Goal: Transaction & Acquisition: Subscribe to service/newsletter

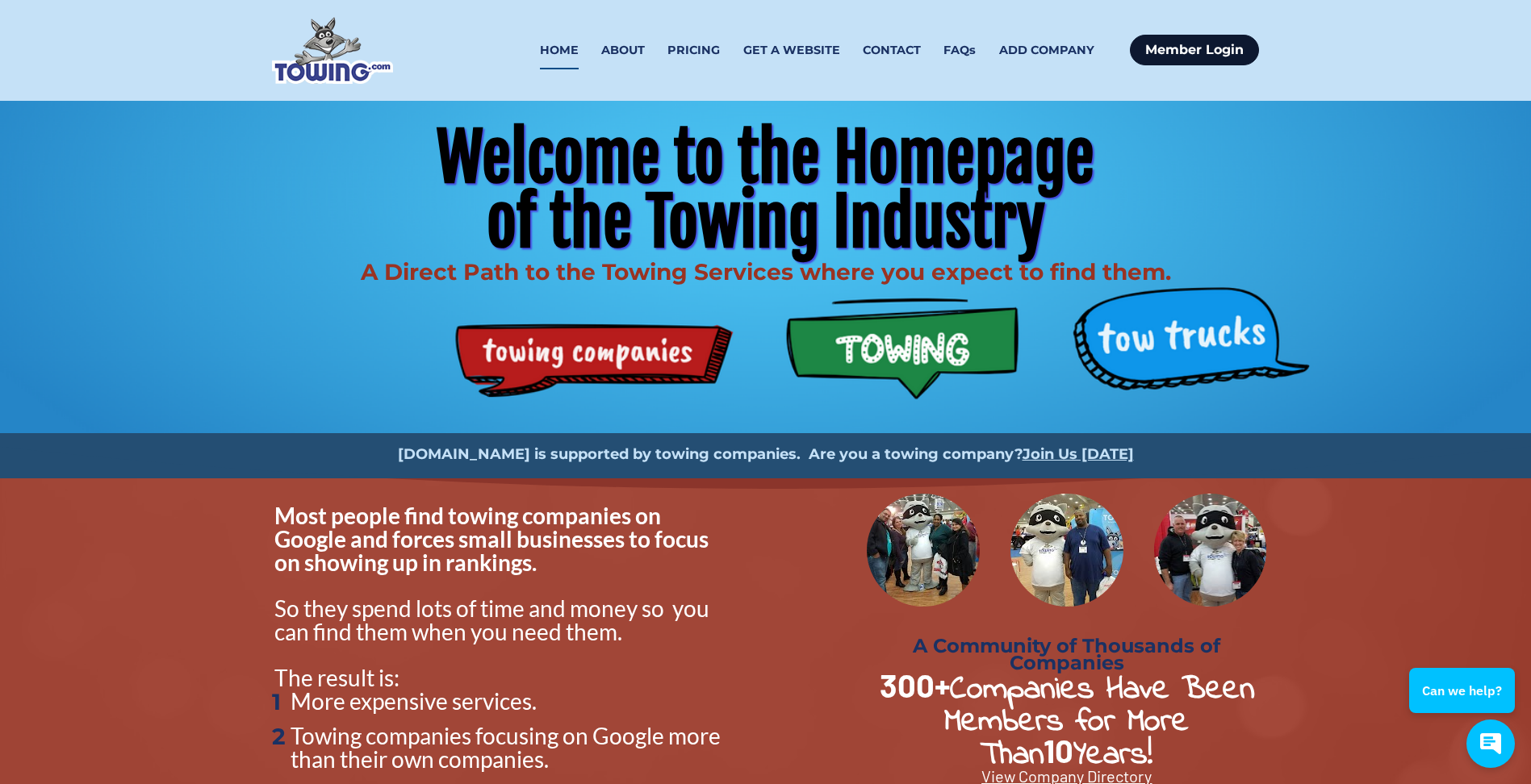
click at [1188, 54] on link "Member Login" at bounding box center [1194, 50] width 130 height 31
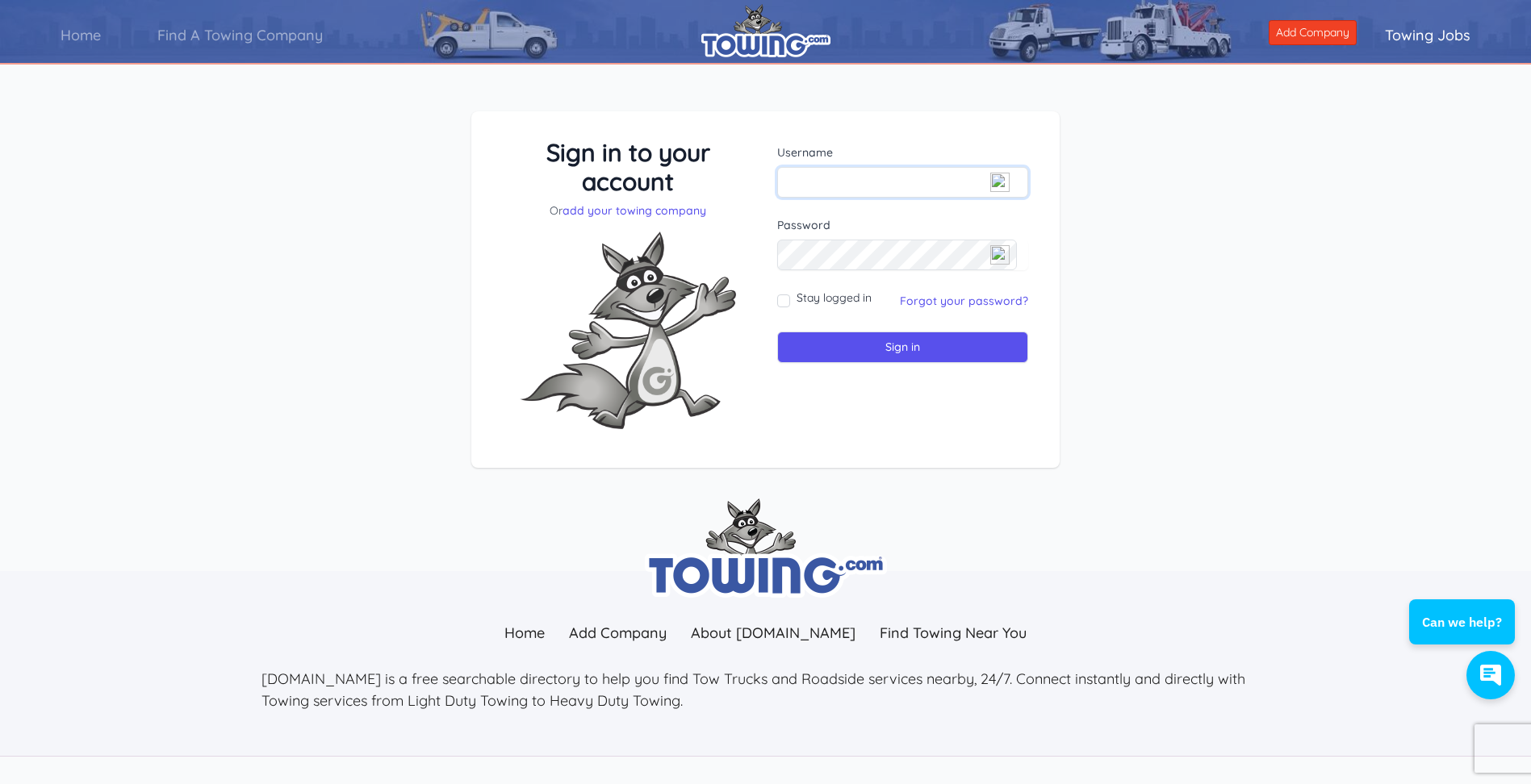
click at [861, 176] on input "text" at bounding box center [903, 183] width 251 height 31
click at [1324, 34] on link "Add Company" at bounding box center [1312, 33] width 88 height 25
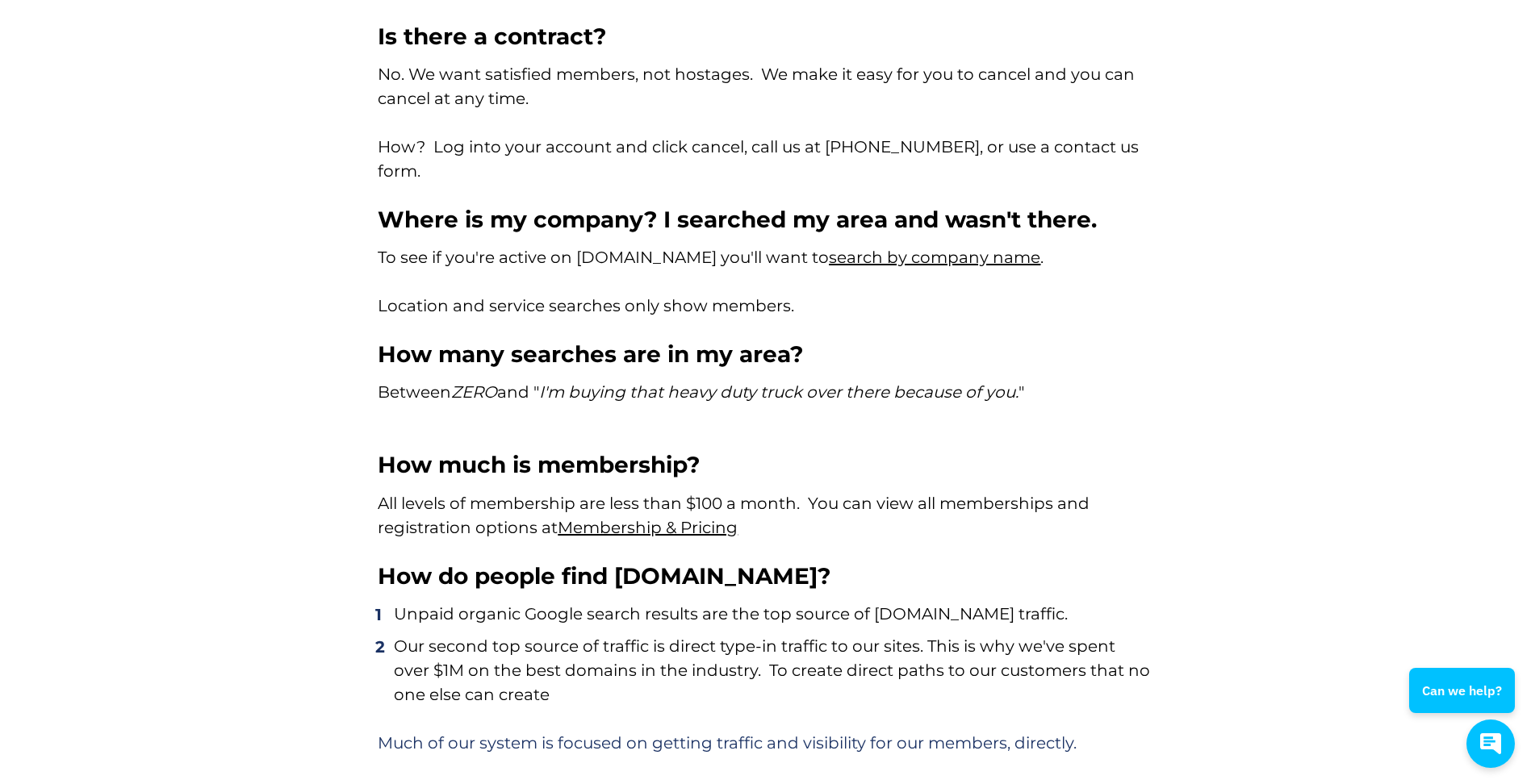
scroll to position [8874, 0]
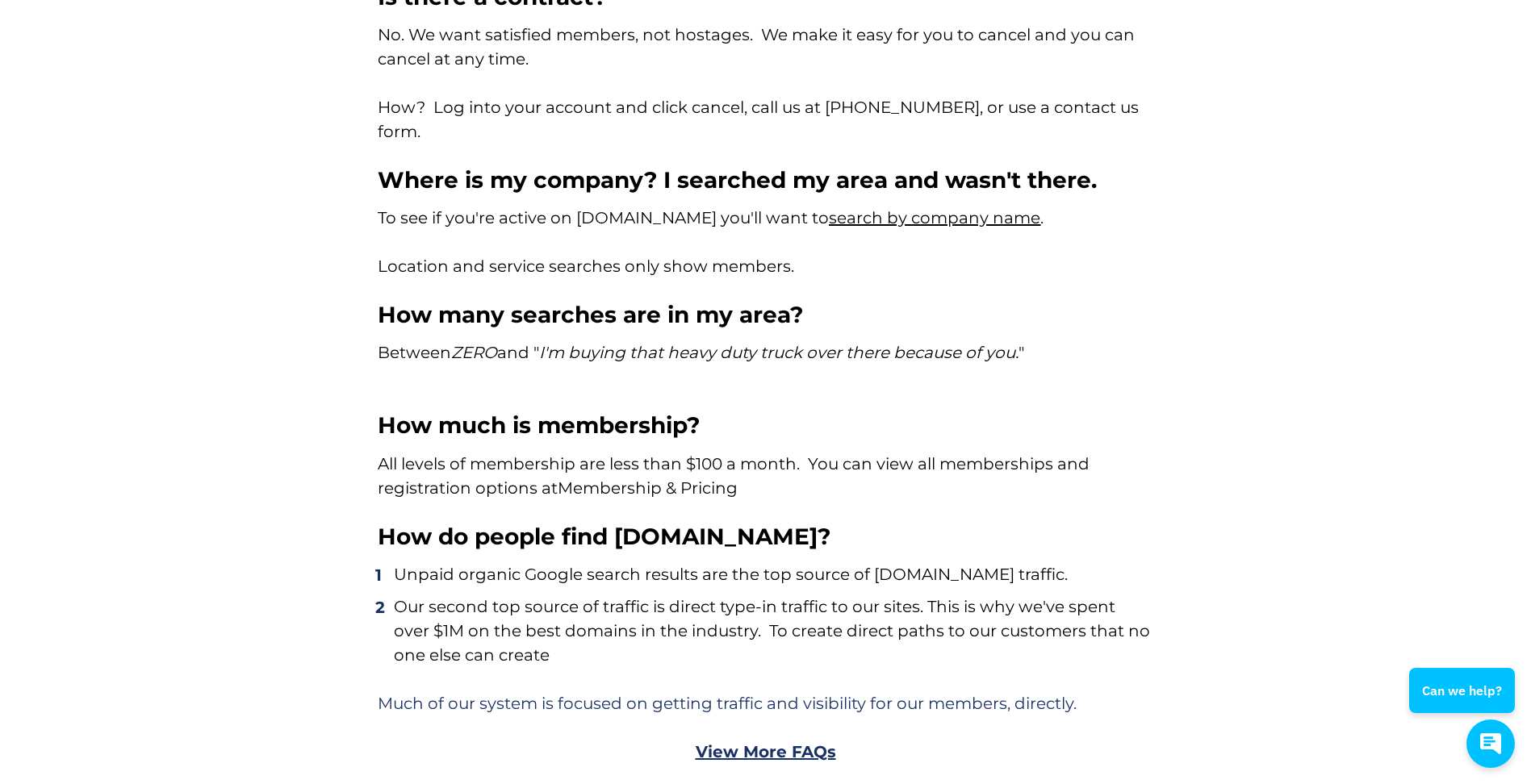
click at [642, 479] on link "Membership & Pricing" at bounding box center [648, 488] width 180 height 19
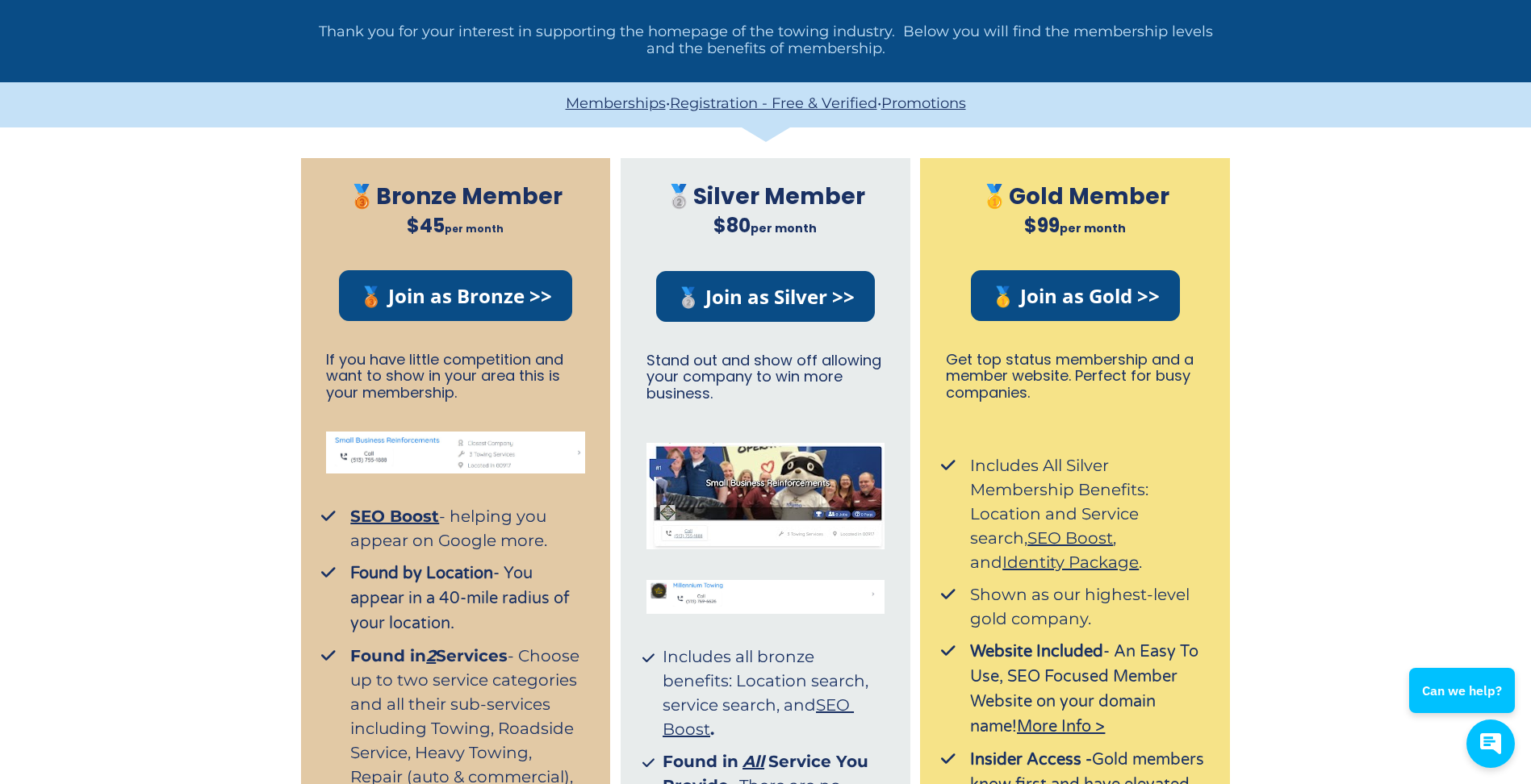
scroll to position [182, 0]
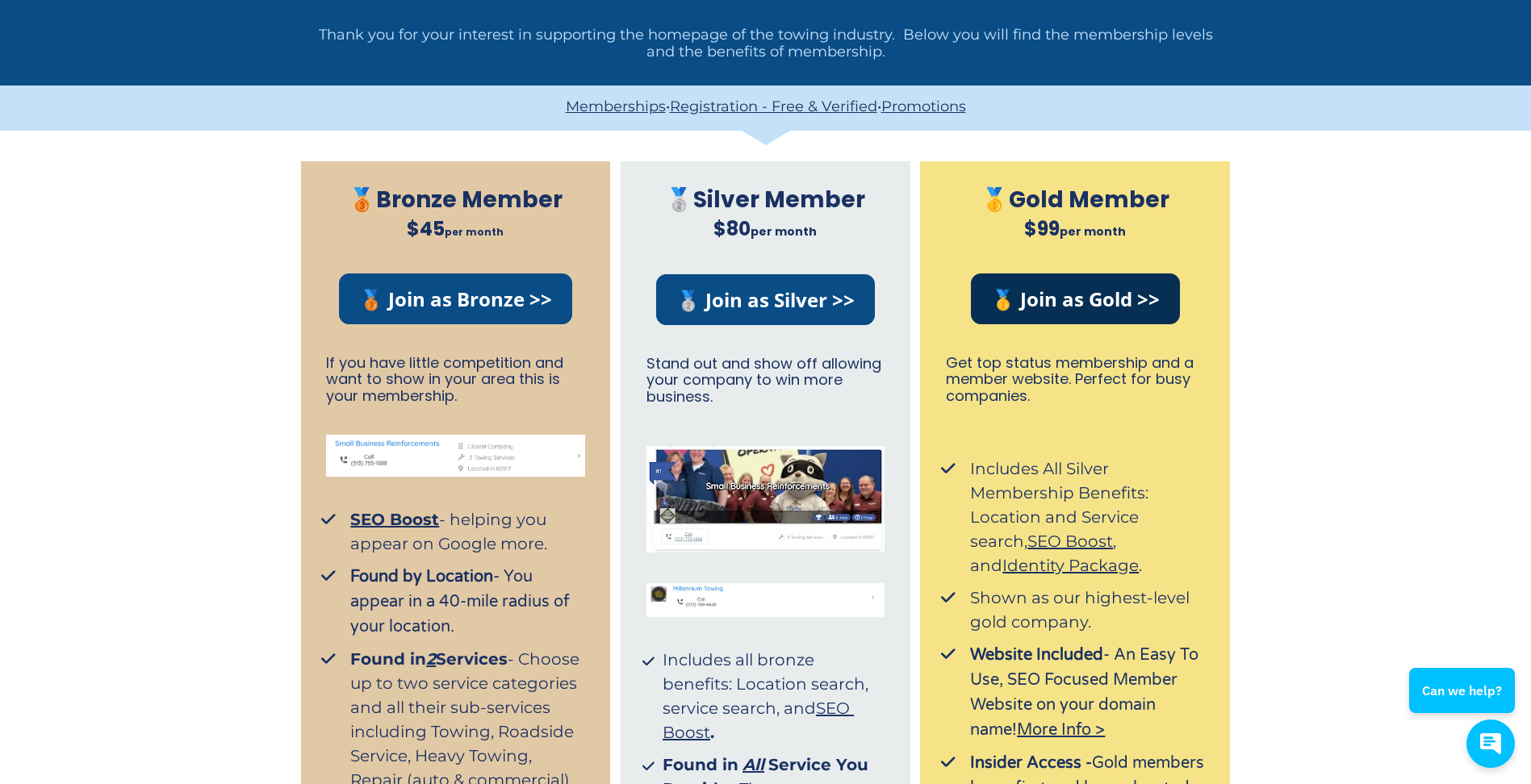
click at [1058, 295] on link "🥇 Join as Gold >>" at bounding box center [1075, 299] width 209 height 51
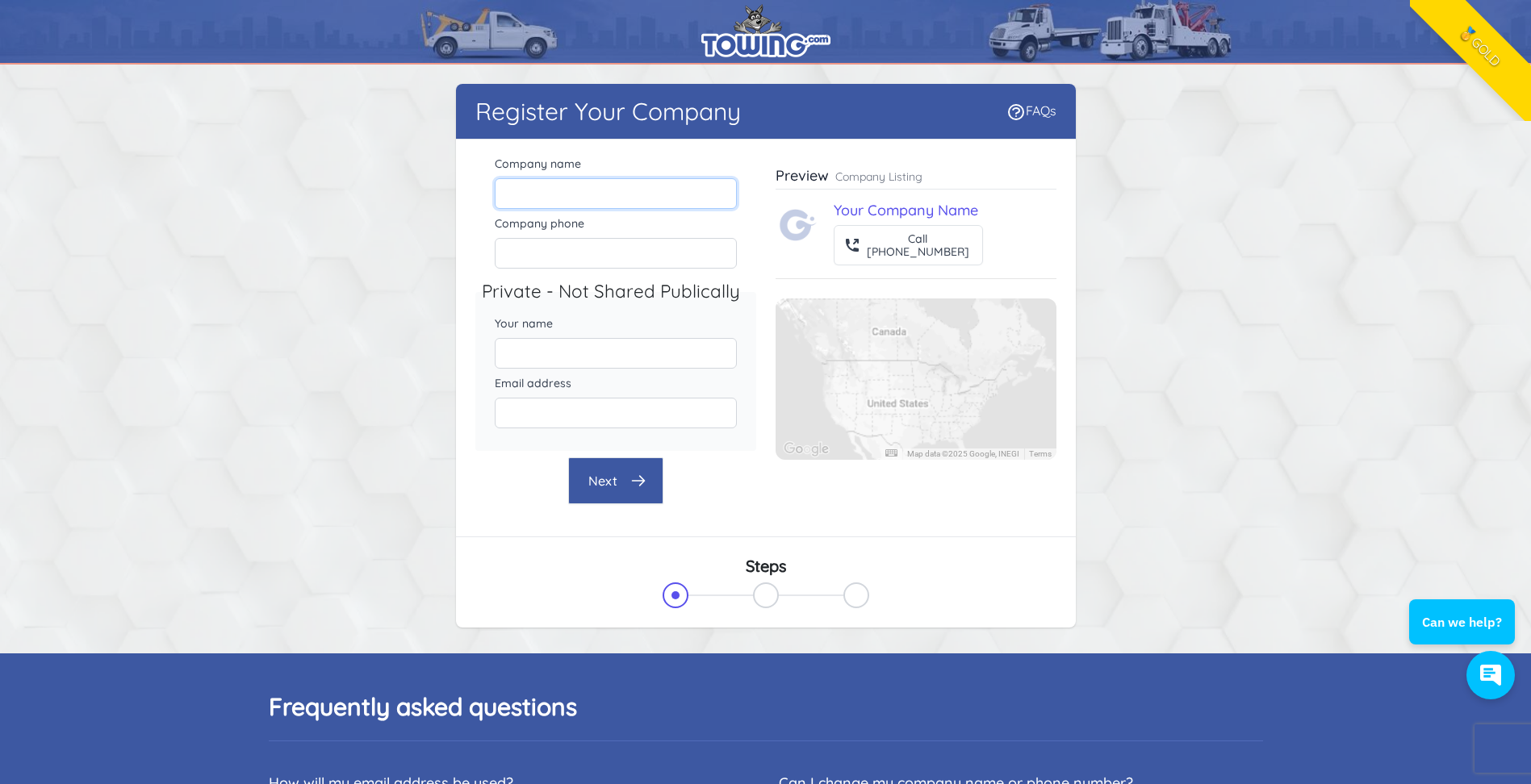
click at [626, 202] on input "Company name" at bounding box center [616, 193] width 242 height 31
type input "Big G Towing LLC"
click at [709, 265] on input "Company phone" at bounding box center [616, 253] width 242 height 31
type input "6304274665"
type input "Gregor Tate"
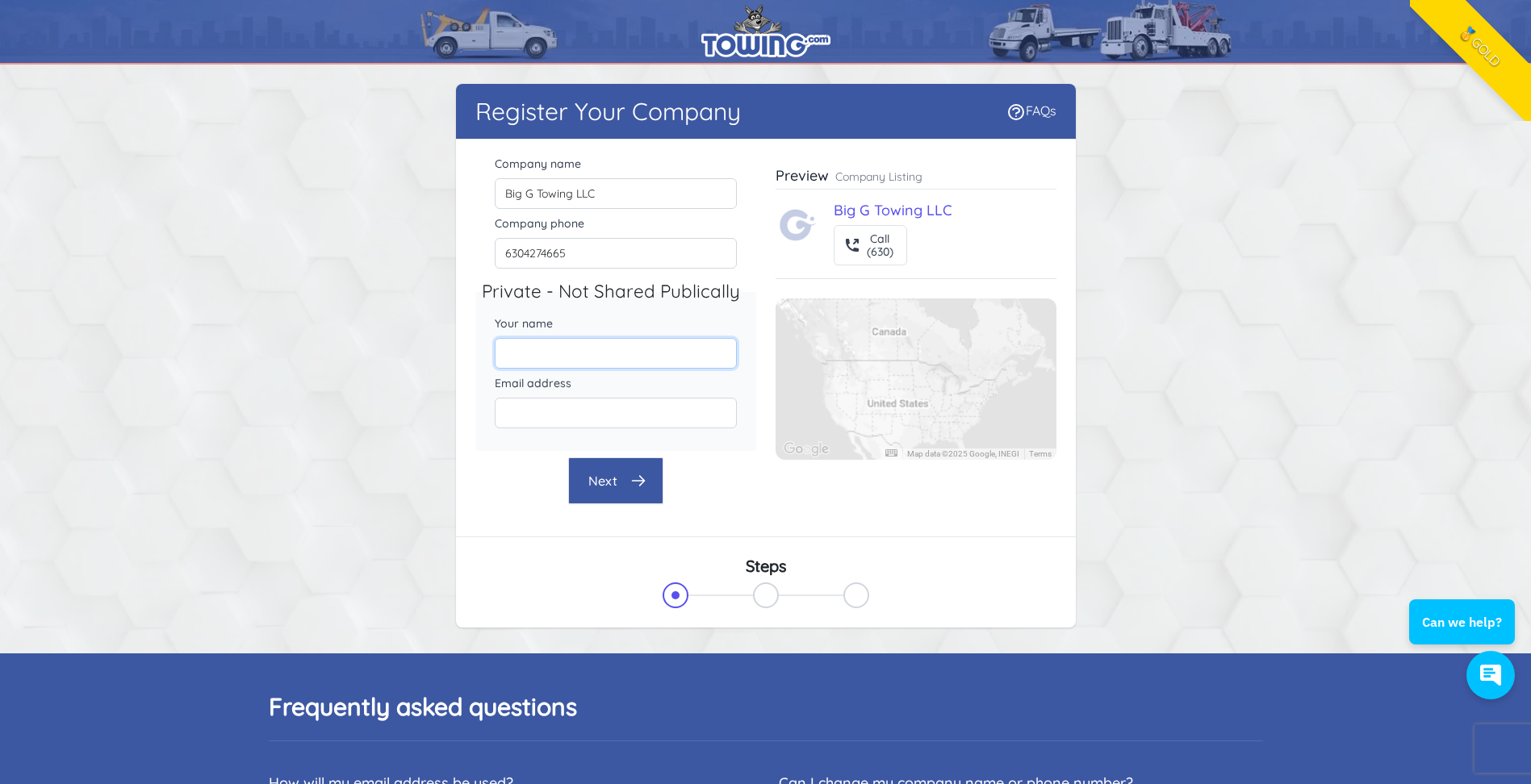
type input "Biggtowing2025@gmail.com"
click at [539, 352] on input "Gregor Tate" at bounding box center [616, 354] width 242 height 31
type input "[PERSON_NAME]"
click at [682, 427] on input "Biggtowing2025@gmail.com" at bounding box center [616, 413] width 242 height 31
click at [829, 504] on div "Company name Big G Towing LLC Company phone 6304274665 Private - Not Shared Pub…" at bounding box center [766, 329] width 581 height 352
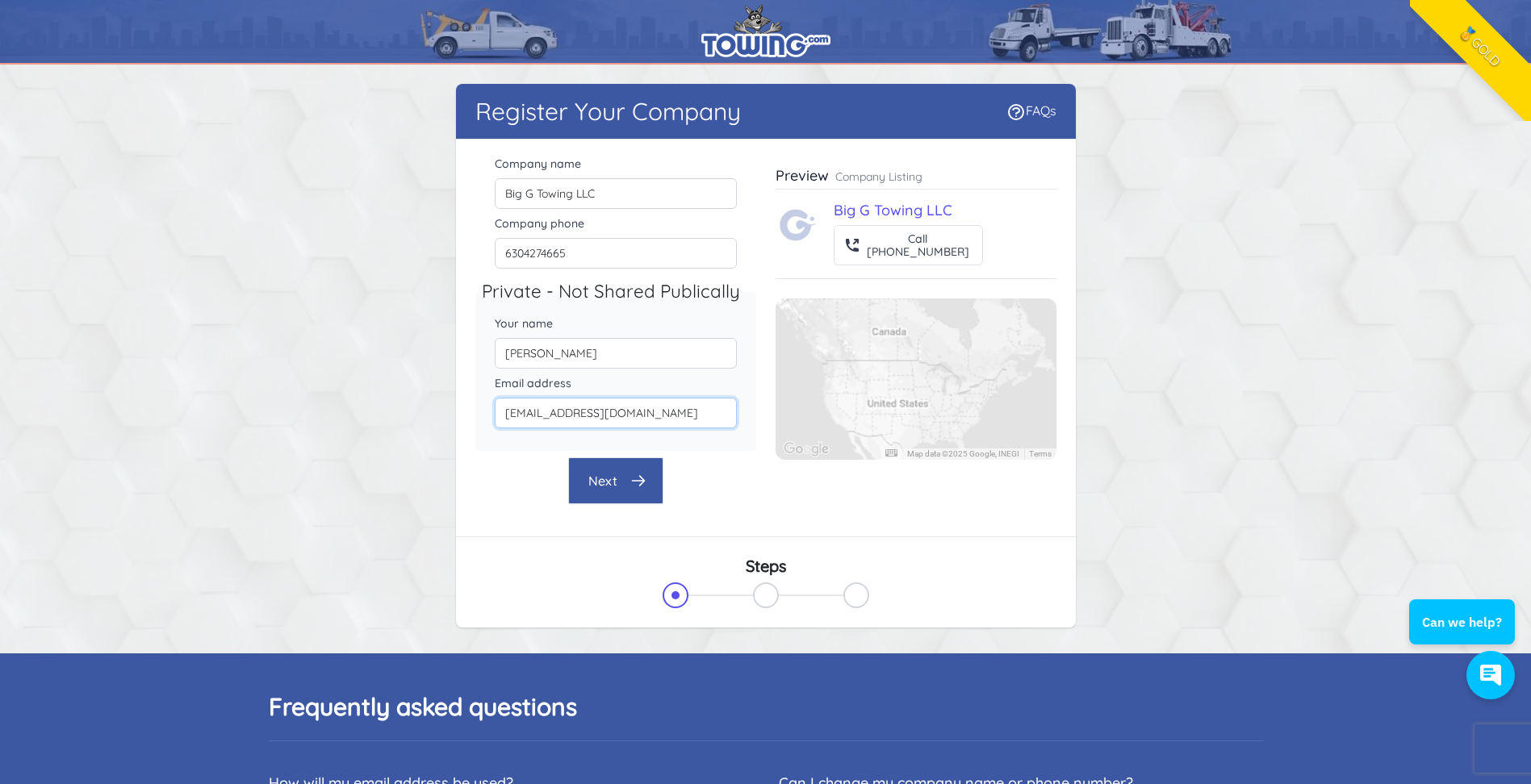
click at [680, 414] on input "Biggtowing2025@gmail.com" at bounding box center [616, 413] width 242 height 31
type input "B"
type input "onpoint2024@outlook.com"
click at [624, 492] on button "Next" at bounding box center [616, 480] width 95 height 46
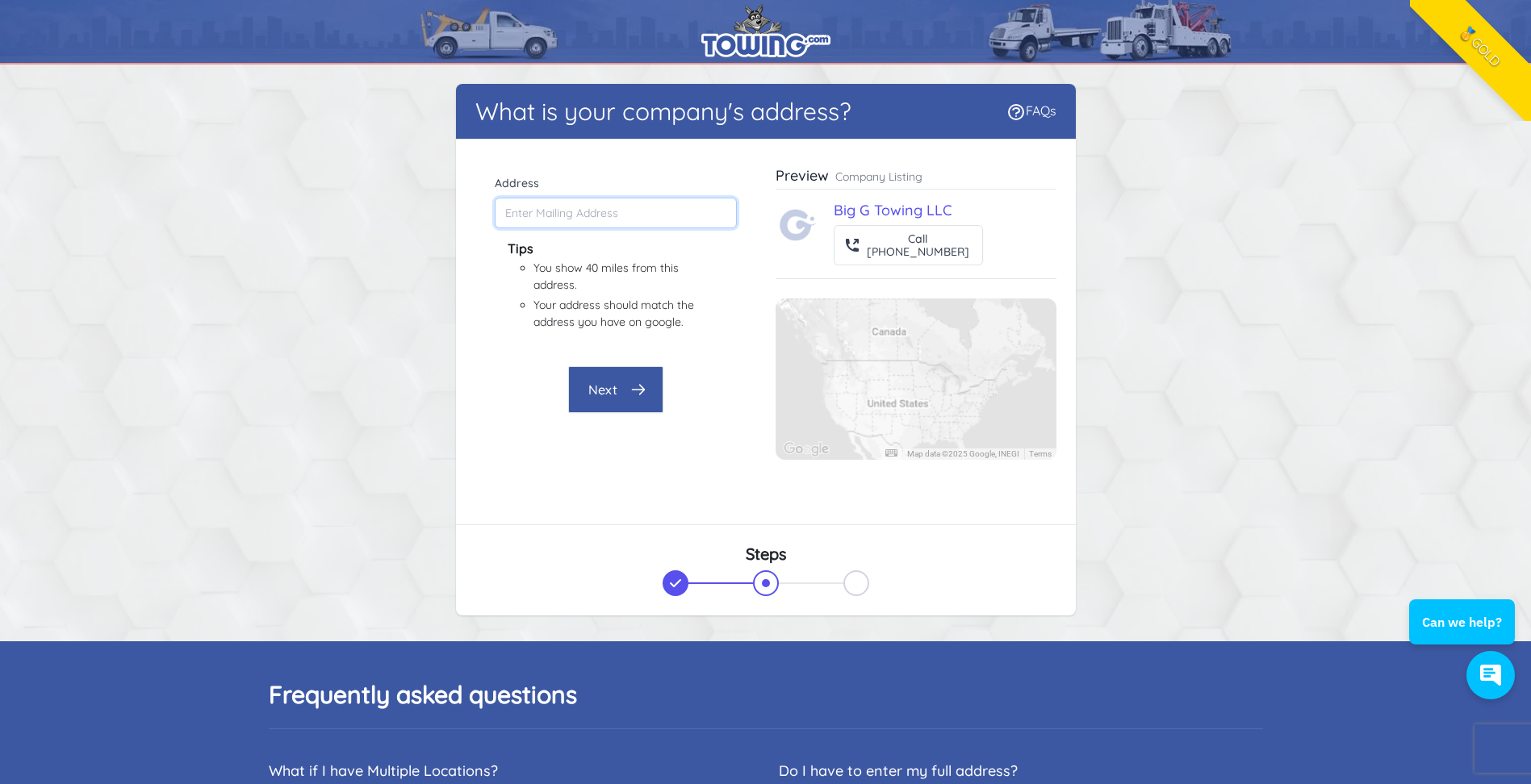
click at [516, 205] on input "Address" at bounding box center [616, 213] width 242 height 31
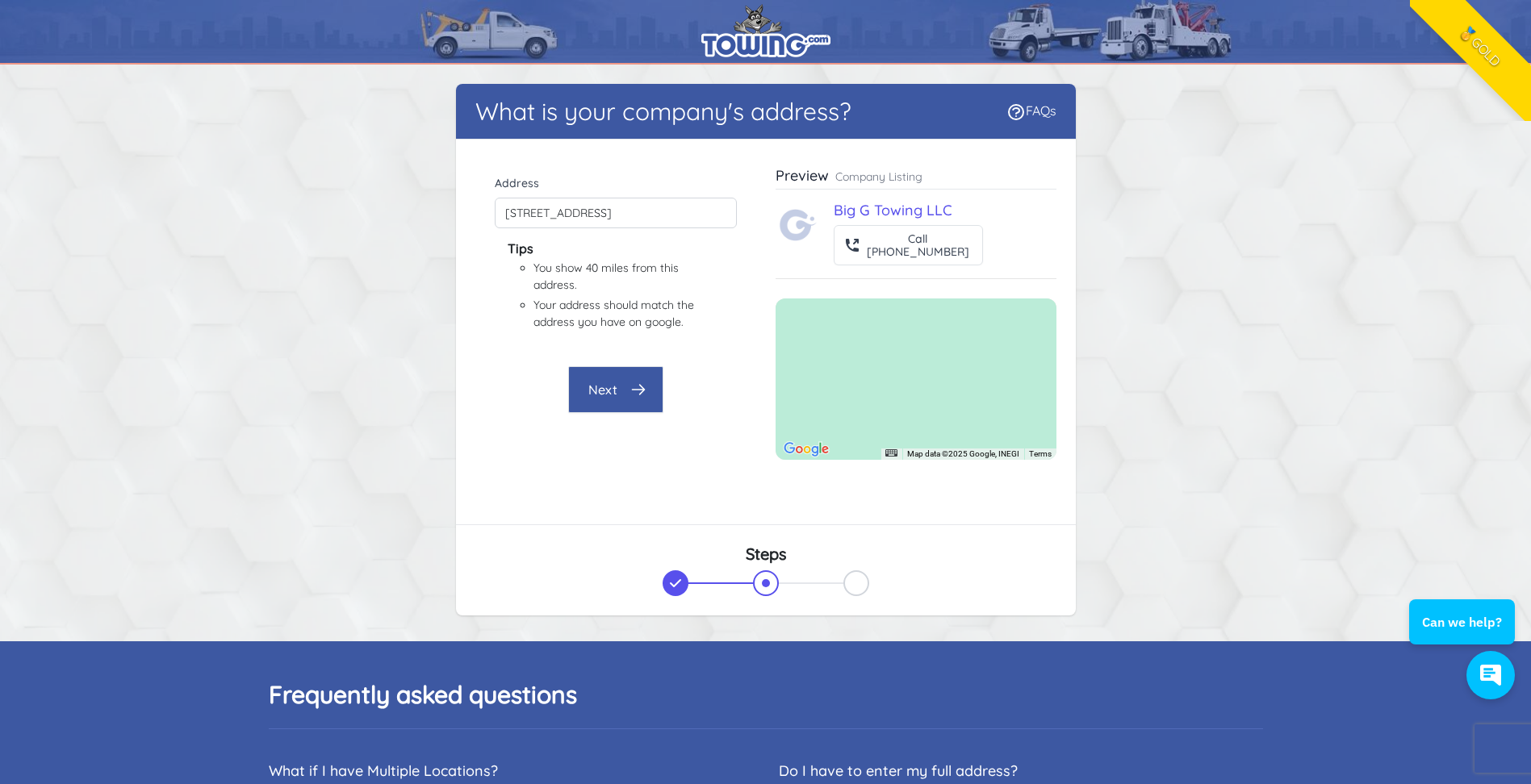
type input "238 Chippewa Ct, Bolingbrook, IL 60440, USA"
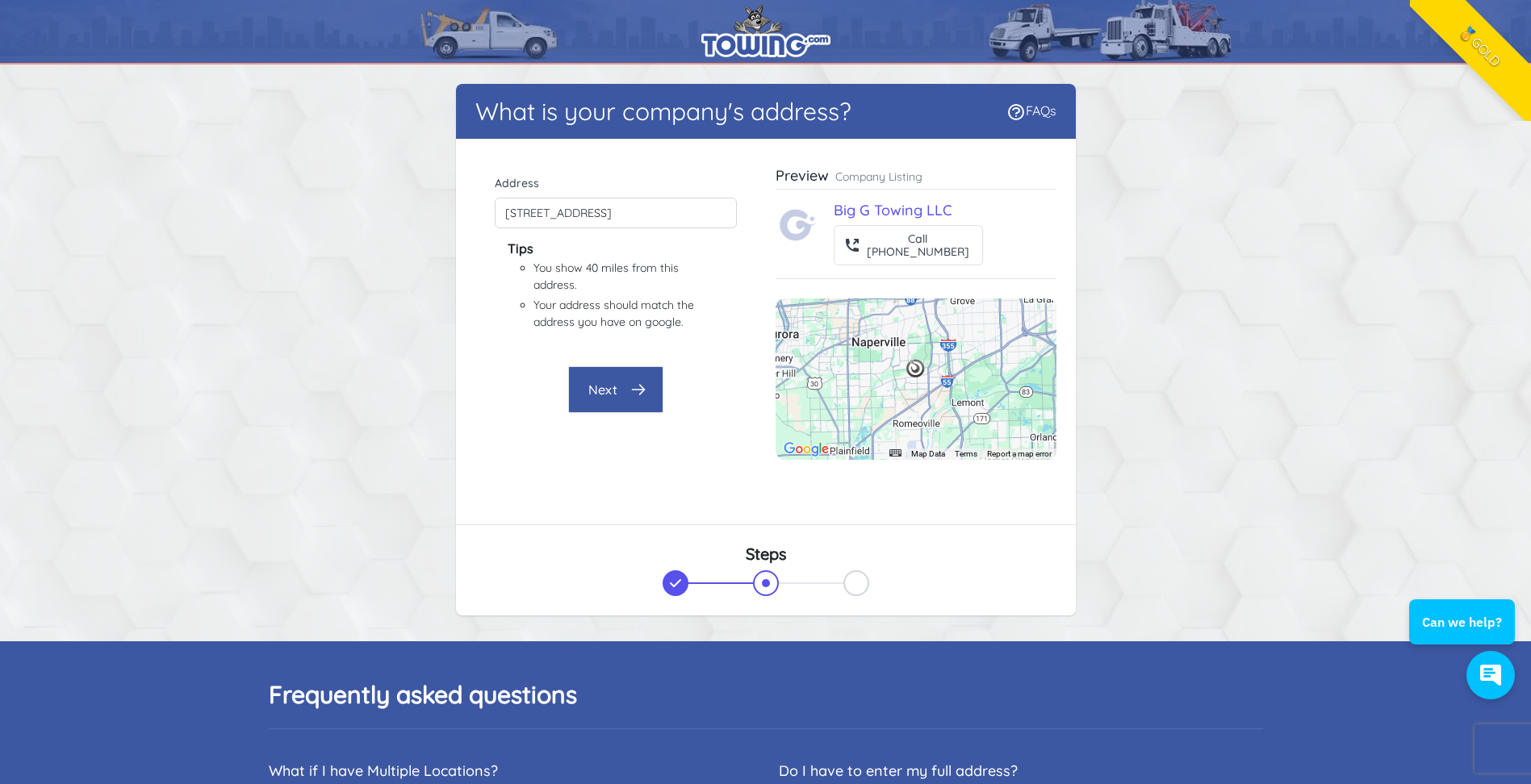
click at [648, 405] on button "Next" at bounding box center [616, 390] width 95 height 46
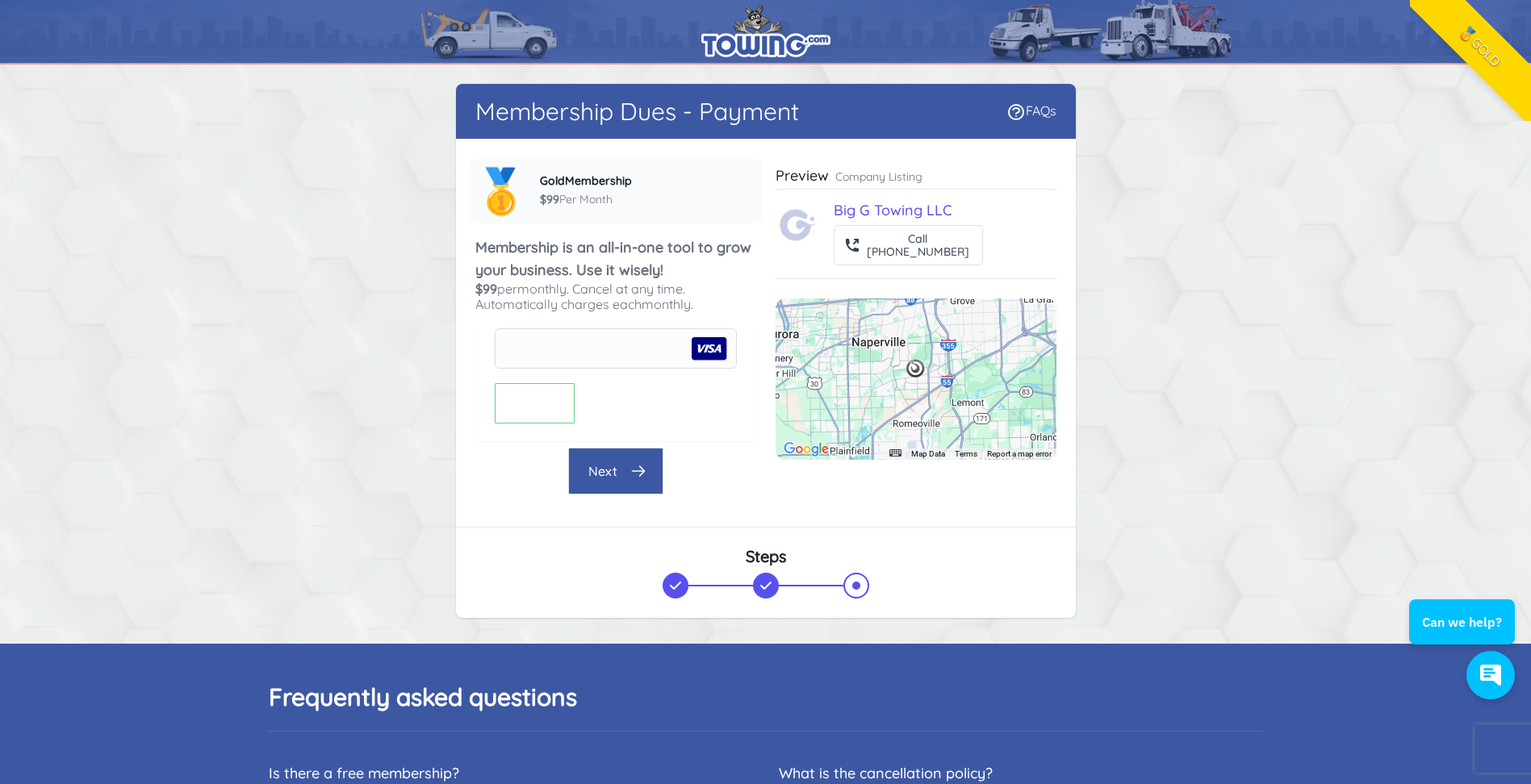
click at [608, 471] on button "Next" at bounding box center [616, 471] width 95 height 46
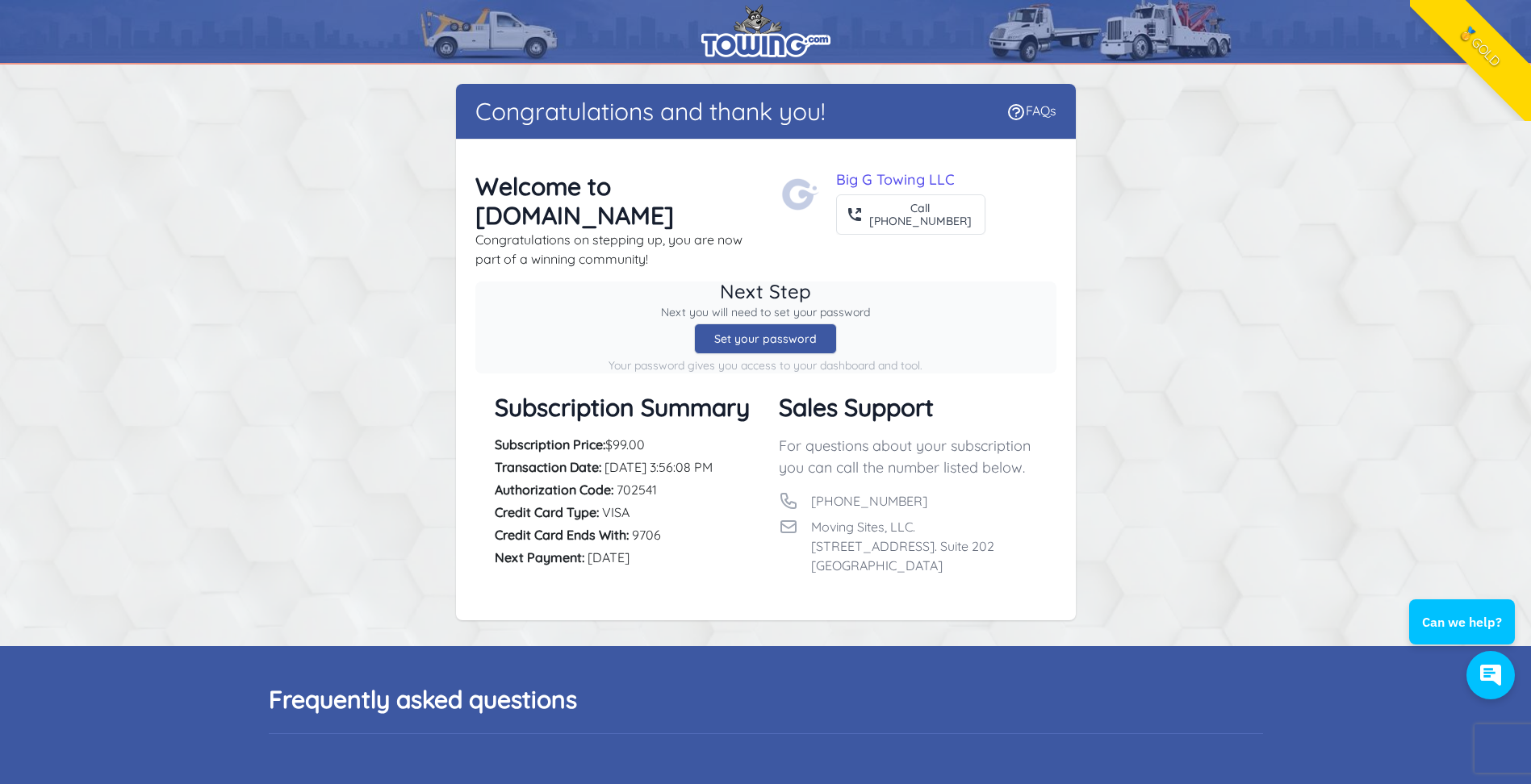
click at [761, 324] on div "Set your password" at bounding box center [766, 339] width 143 height 31
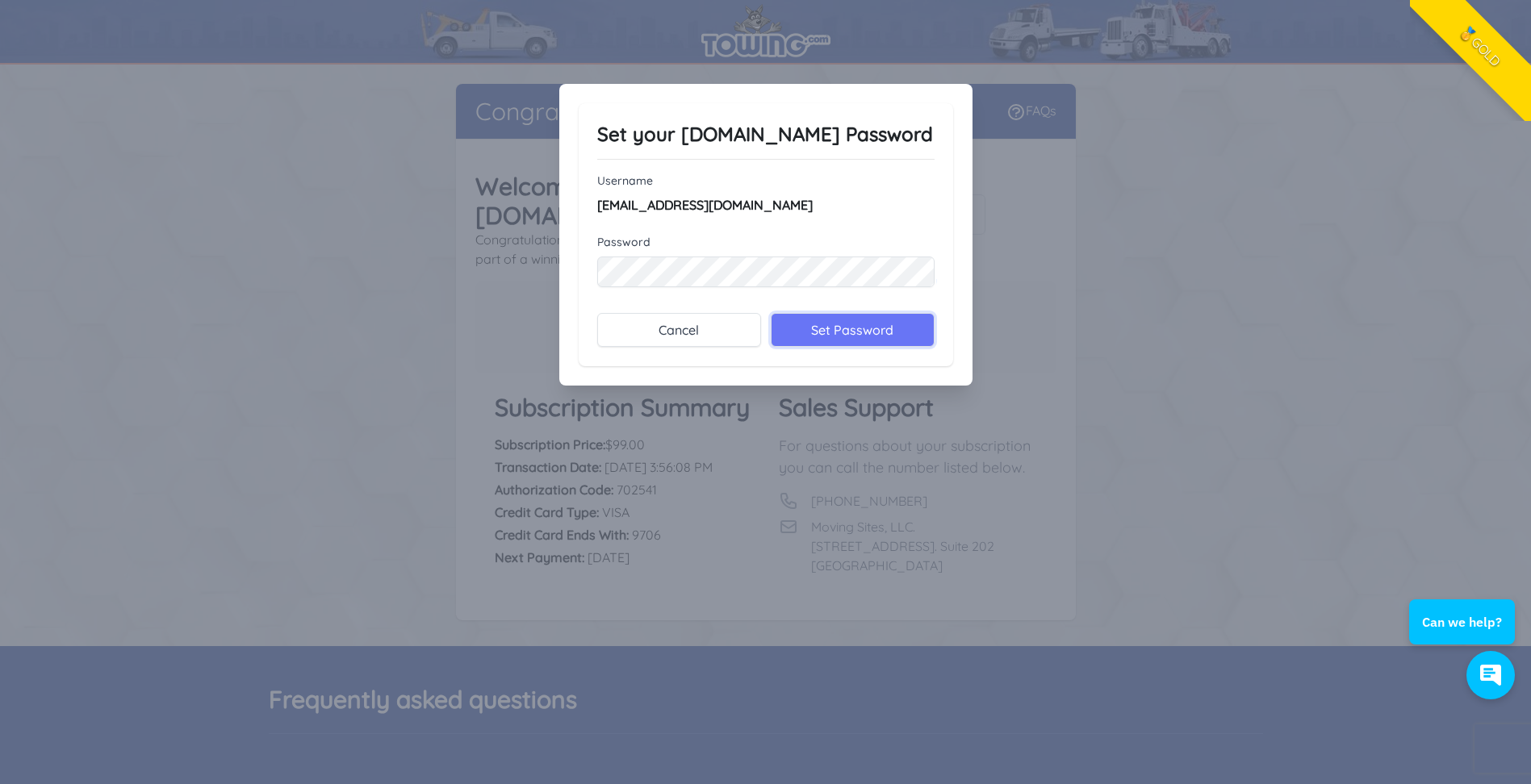
click at [818, 326] on input "Set Password" at bounding box center [852, 330] width 163 height 34
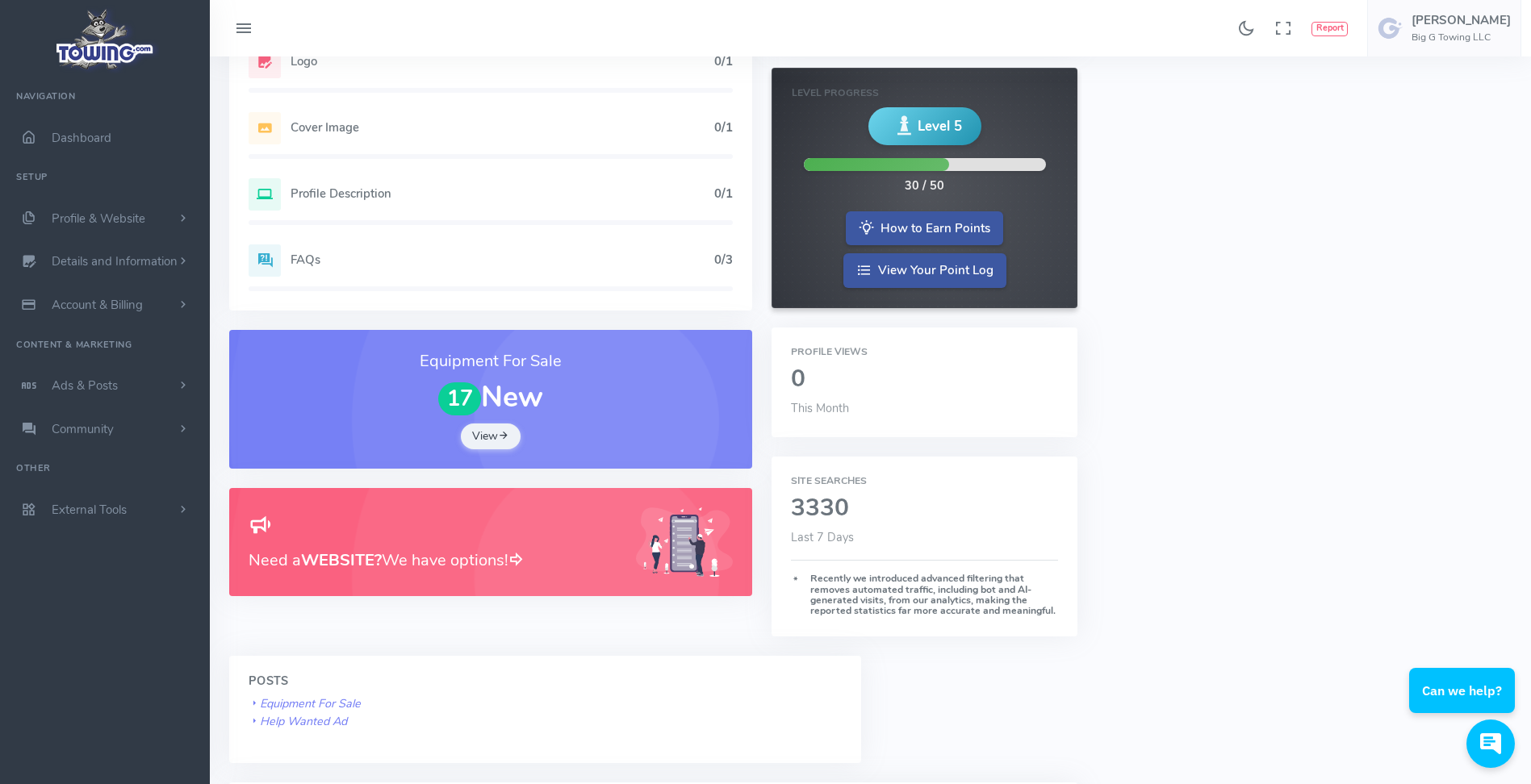
scroll to position [242, 0]
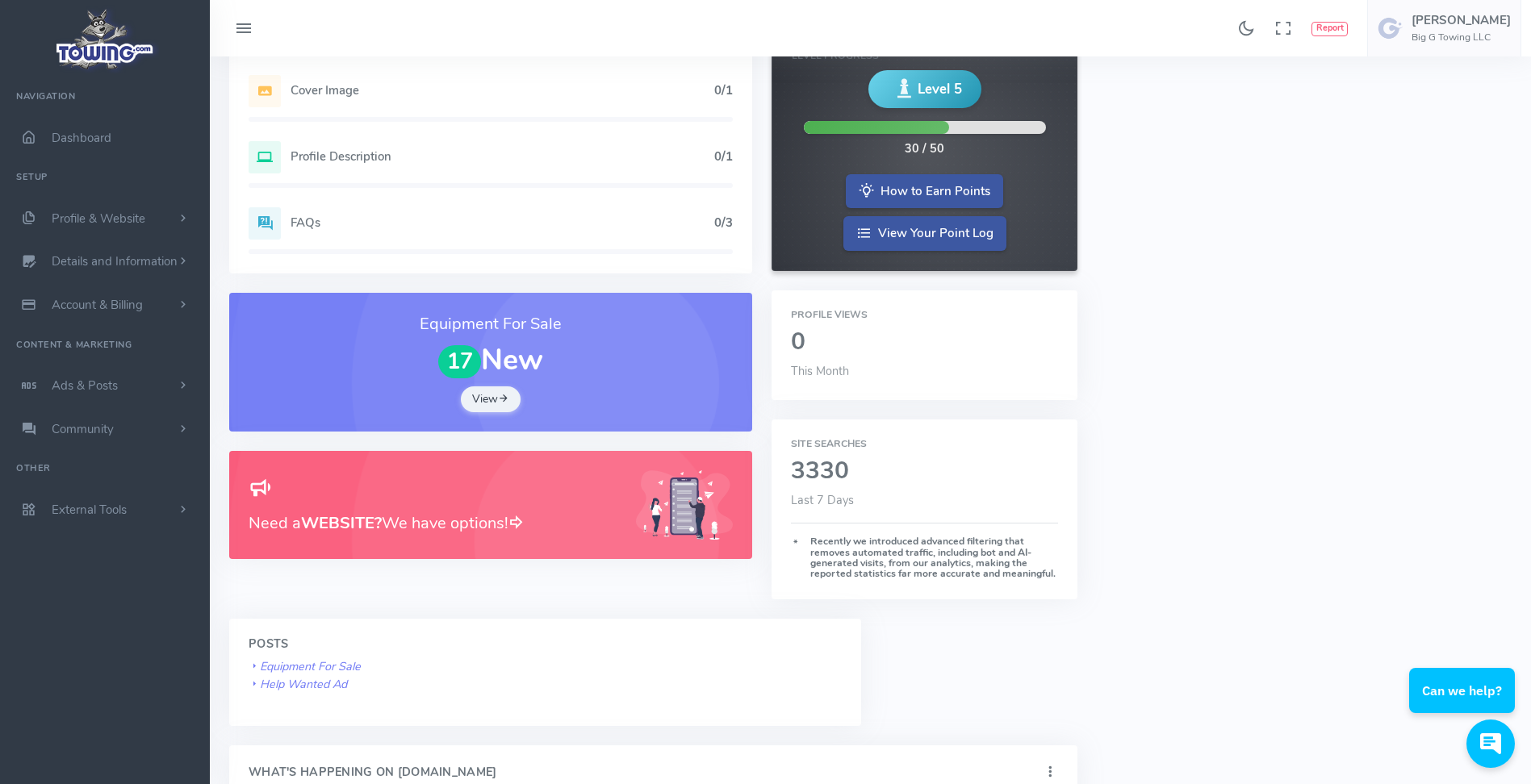
click at [541, 520] on h3 "Need a WEBSITE? We have options!" at bounding box center [432, 523] width 368 height 25
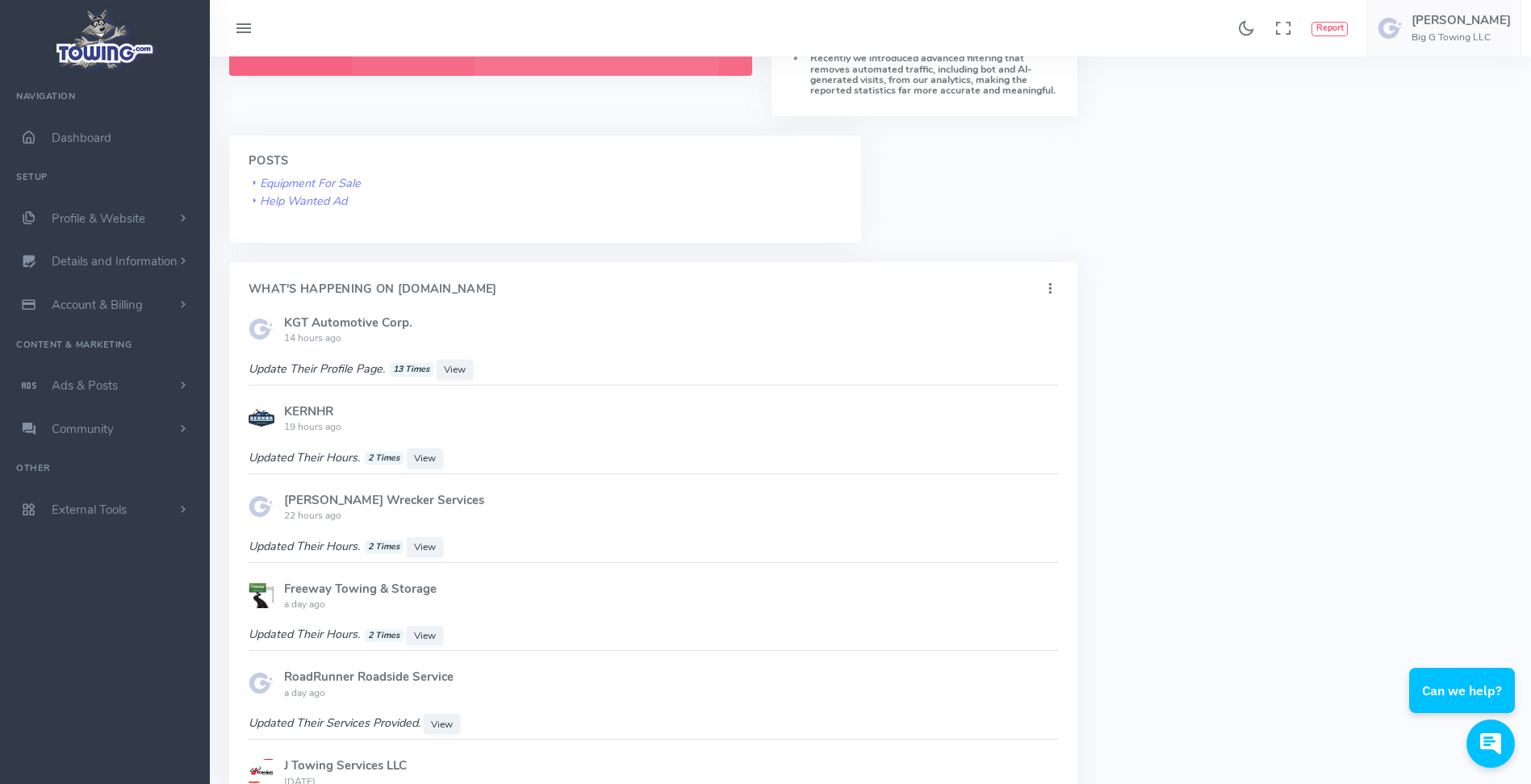
scroll to position [726, 0]
click at [71, 219] on span "Profile & Website" at bounding box center [98, 218] width 94 height 16
click at [71, 247] on link "Homepage Content" at bounding box center [125, 249] width 169 height 32
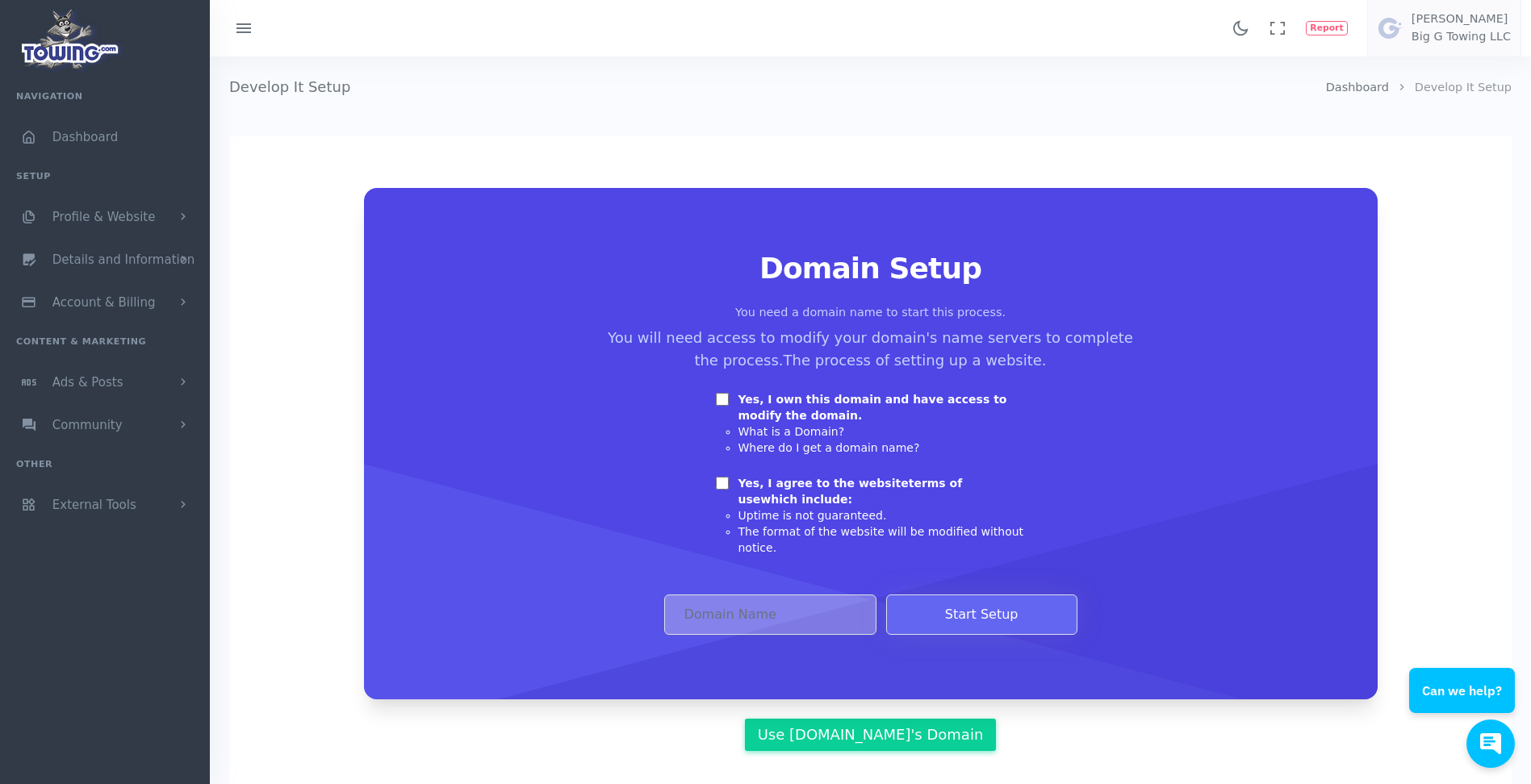
click at [722, 488] on input "Yes, I agree to the website terms of use which include:" at bounding box center [721, 482] width 13 height 13
checkbox input "true"
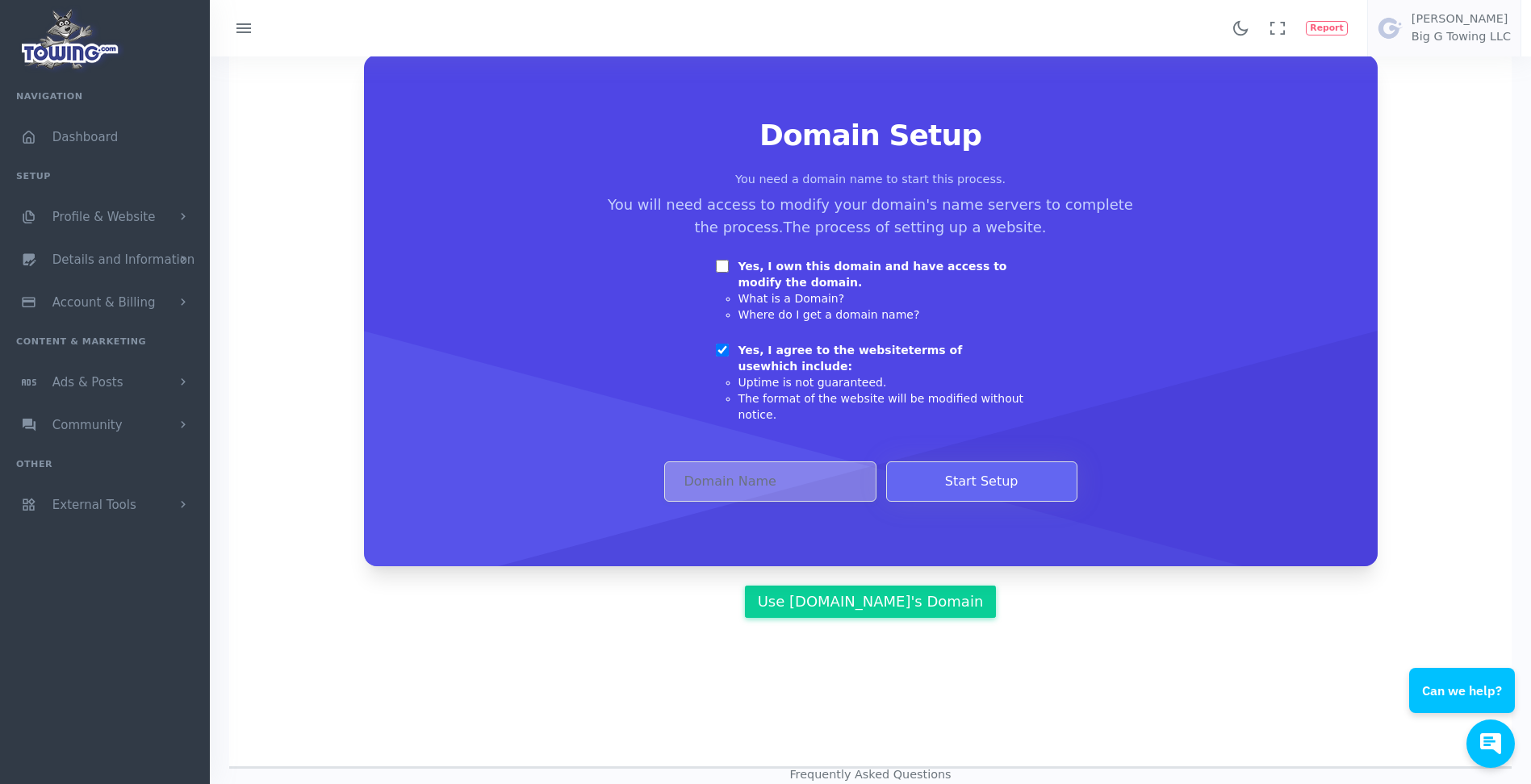
scroll to position [161, 0]
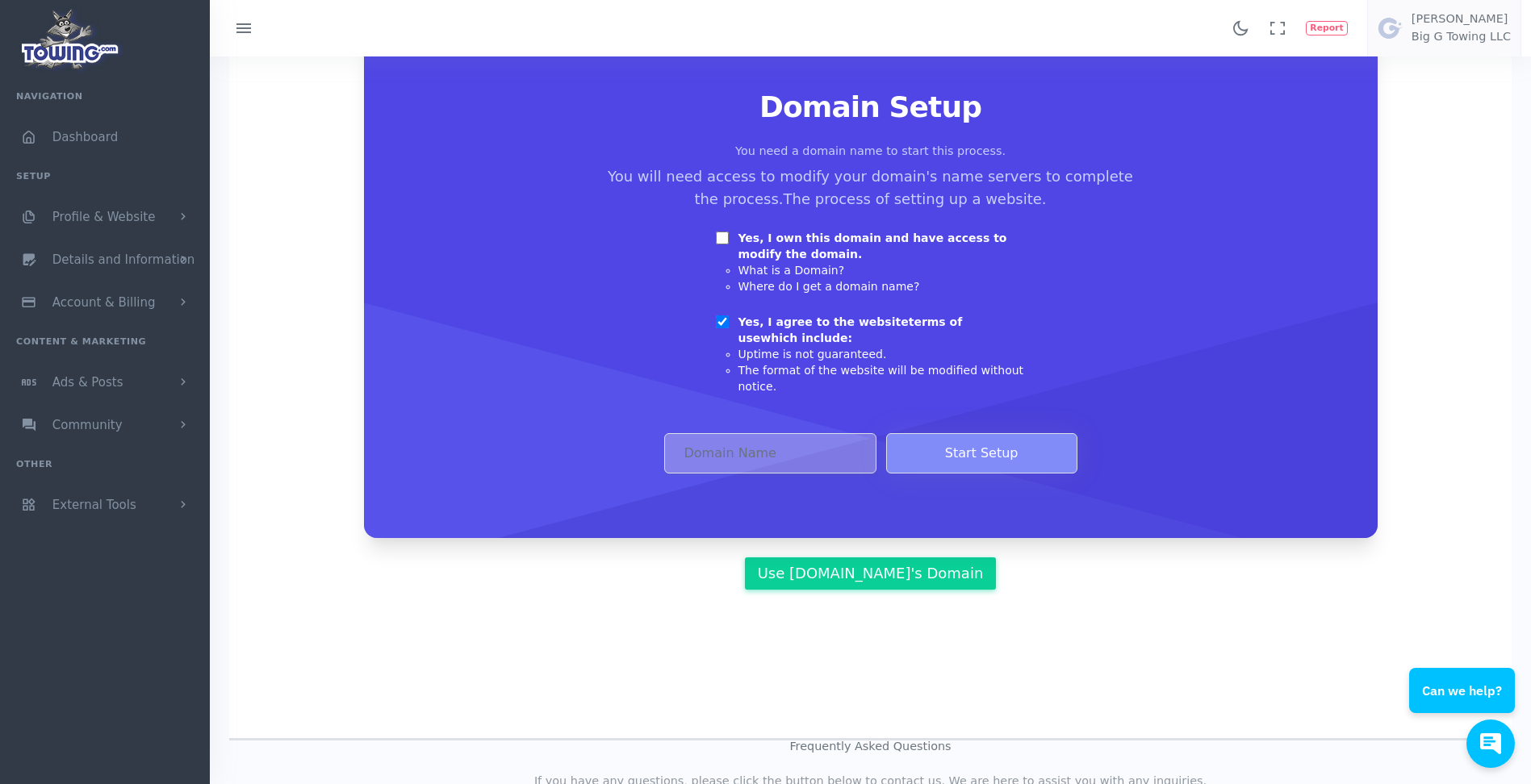
click at [949, 437] on button "Start Setup" at bounding box center [982, 453] width 191 height 41
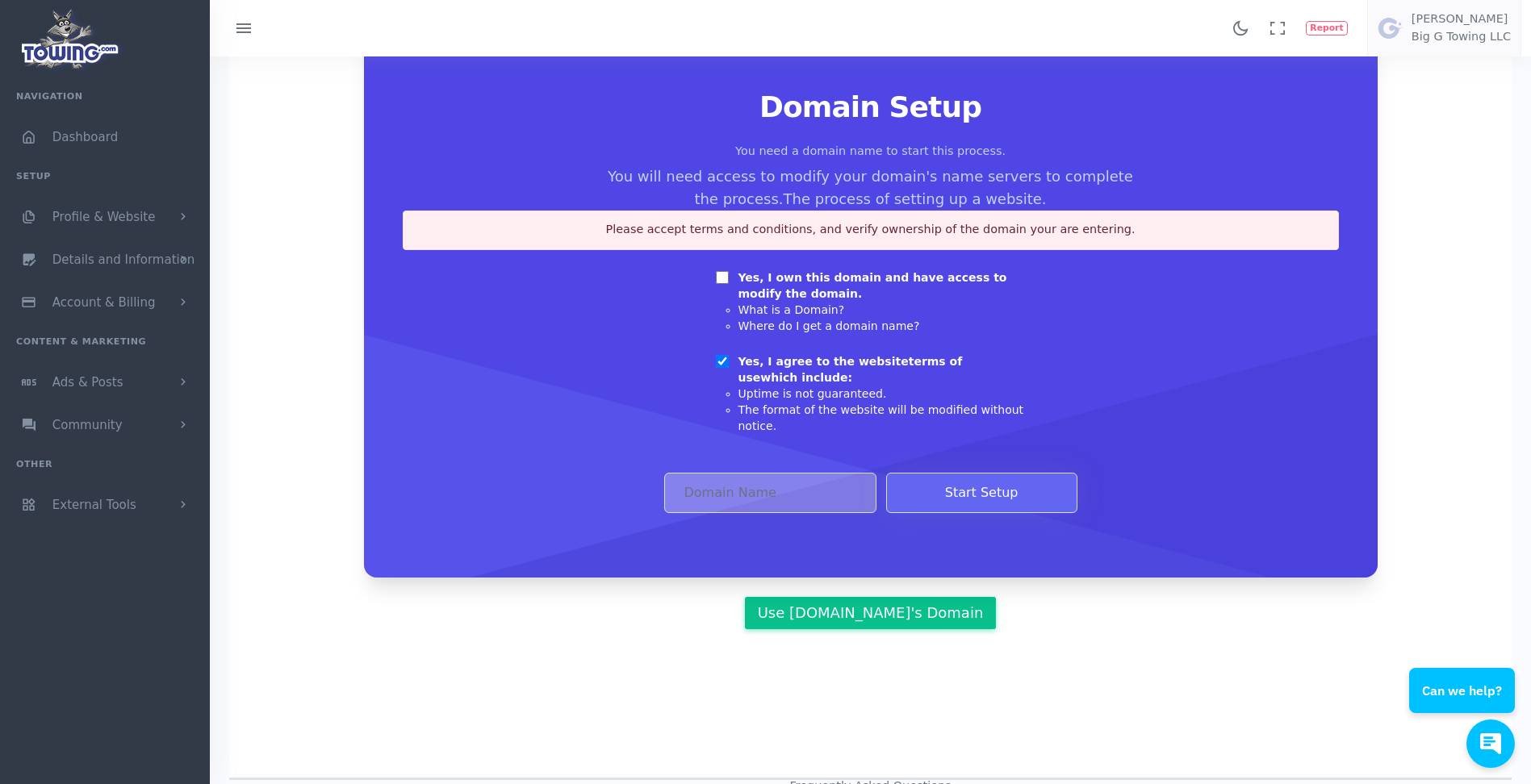
click at [871, 607] on link "Use Towing.com's Domain" at bounding box center [869, 613] width 250 height 32
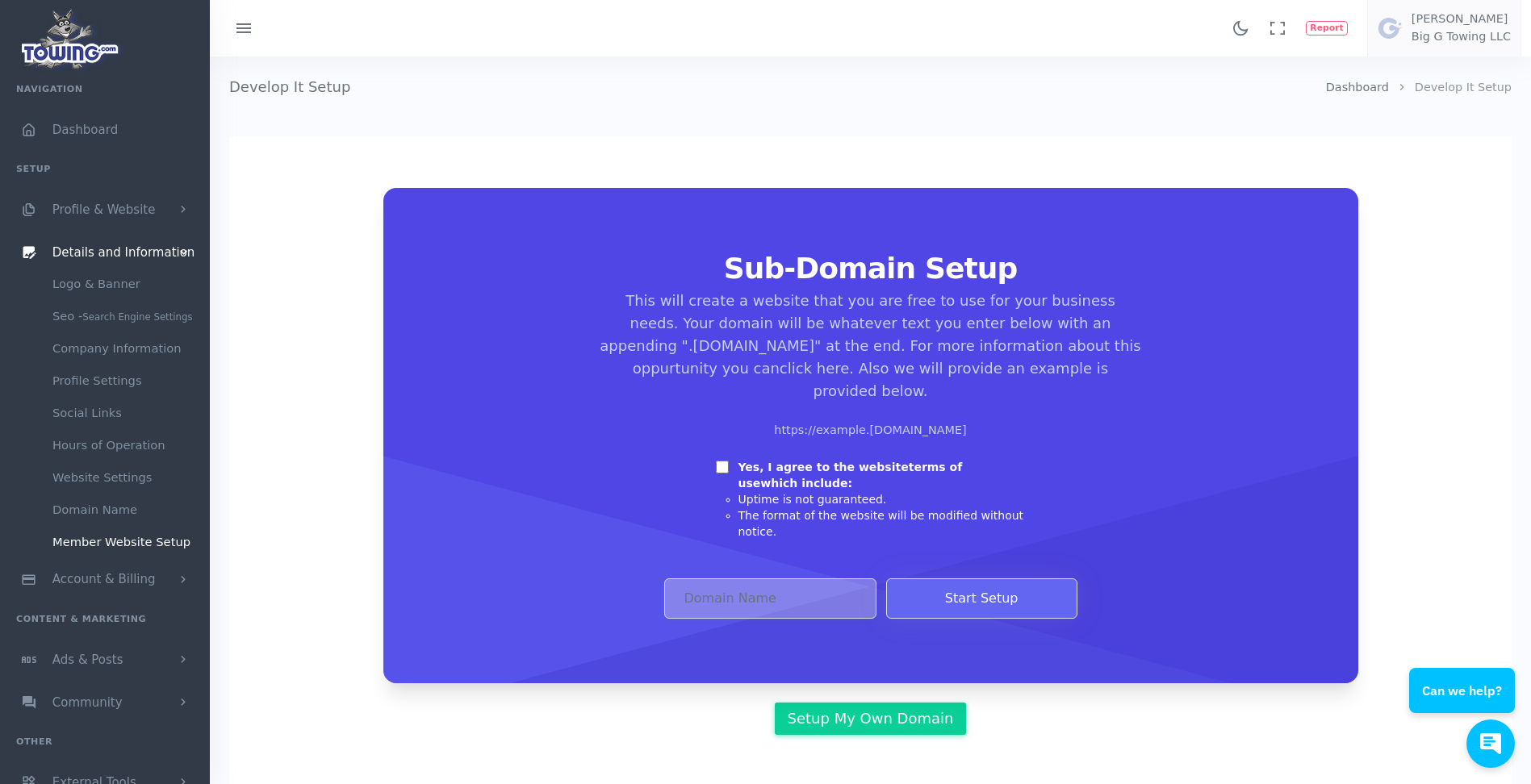
click at [722, 461] on input "Yes, I agree to the website terms of use which include:" at bounding box center [721, 467] width 13 height 13
click at [717, 461] on input "Yes, I agree to the website terms of use which include:" at bounding box center [721, 467] width 13 height 13
checkbox input "false"
click at [92, 202] on span "Profile & Website" at bounding box center [103, 209] width 103 height 15
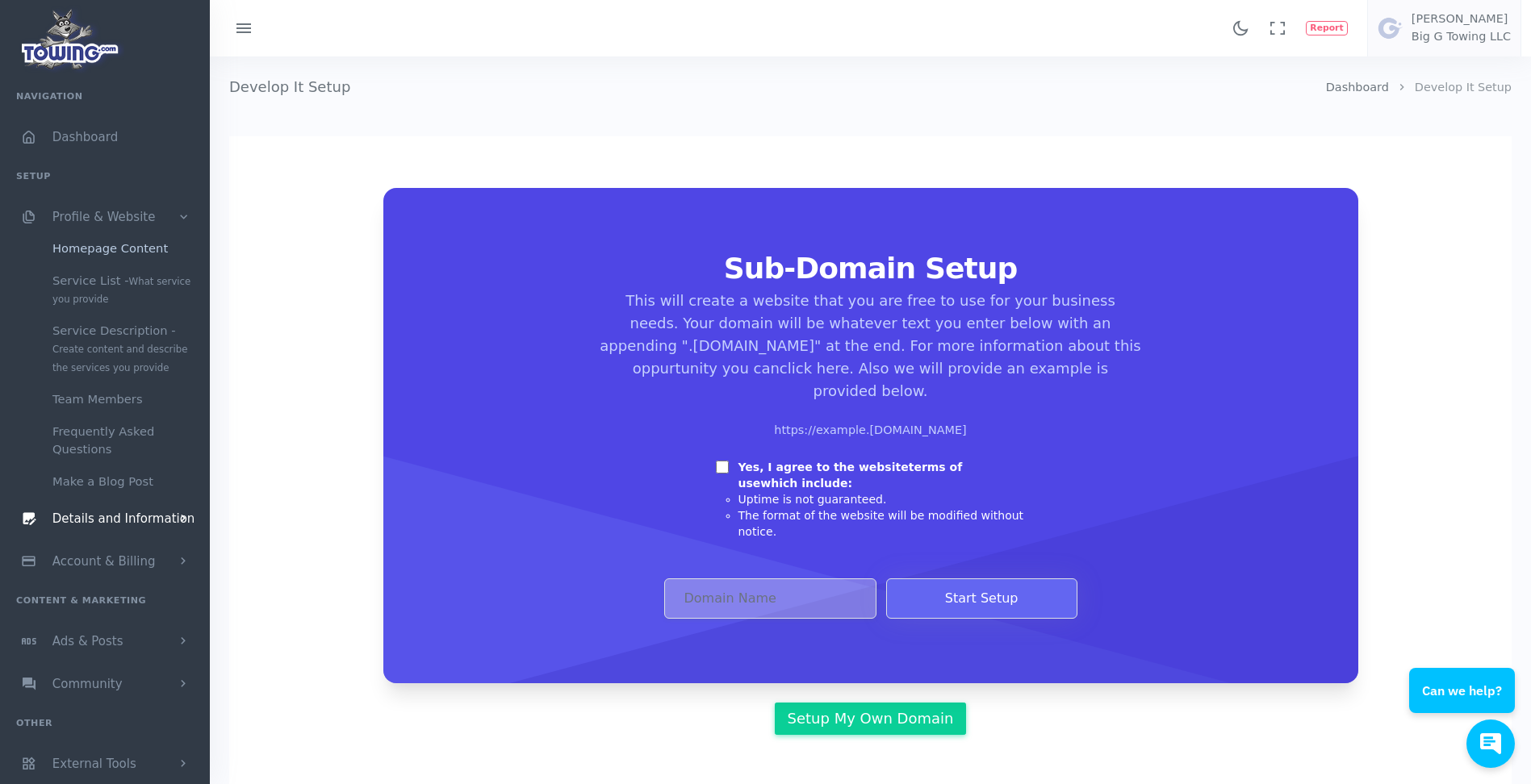
click at [85, 248] on link "Homepage Content" at bounding box center [125, 247] width 169 height 32
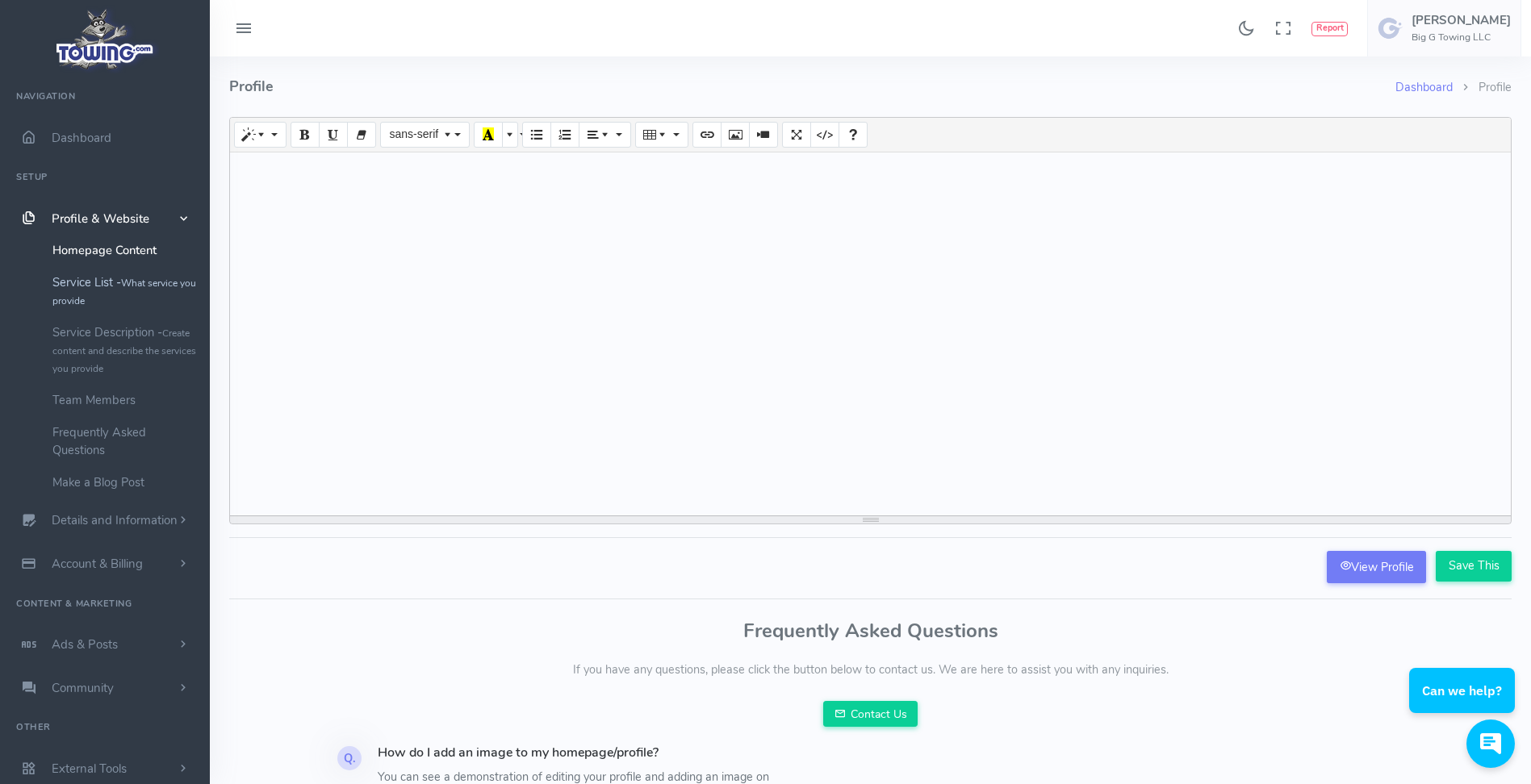
click at [104, 282] on link "Service List - What service you provide" at bounding box center [125, 291] width 169 height 50
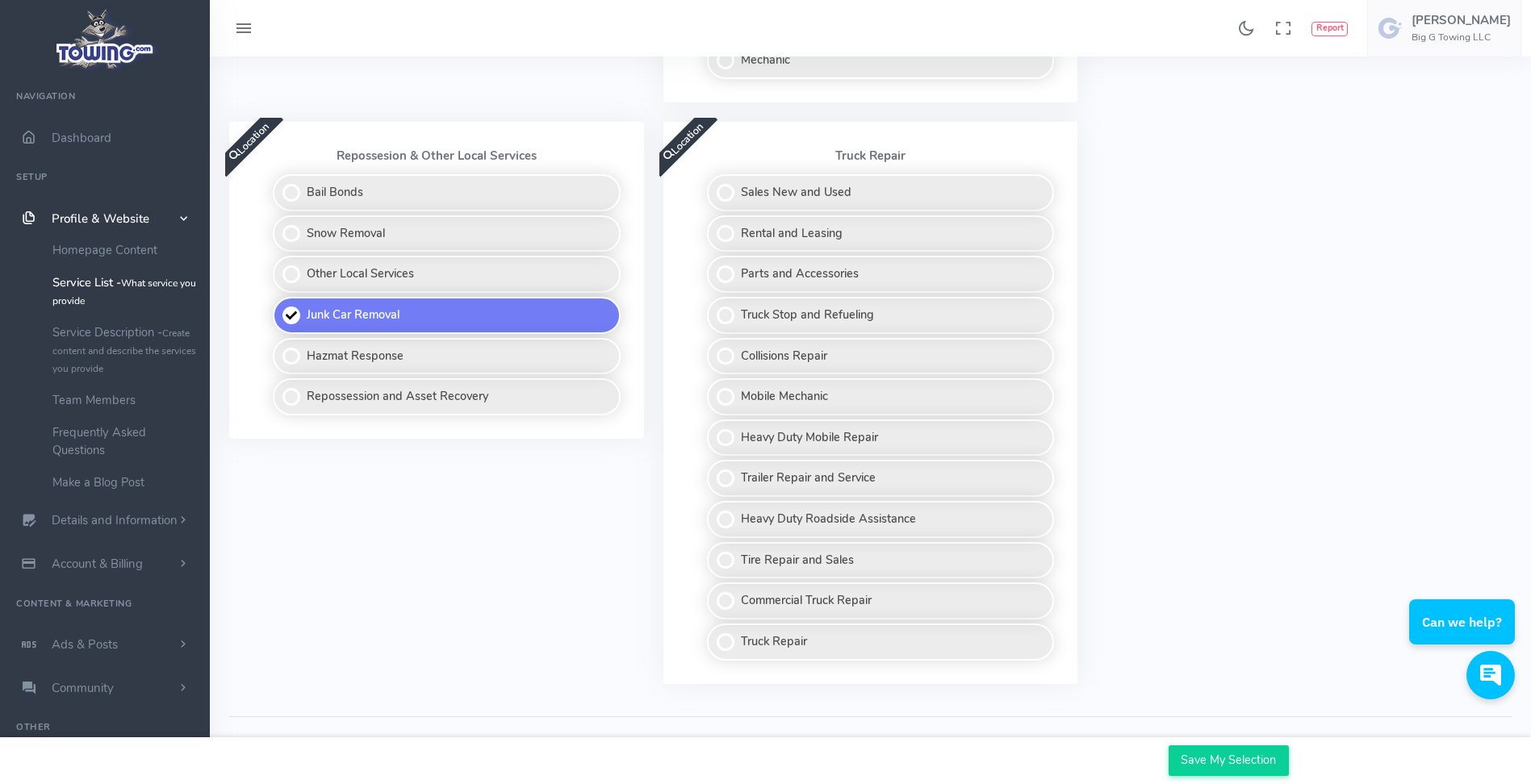
scroll to position [1192, 0]
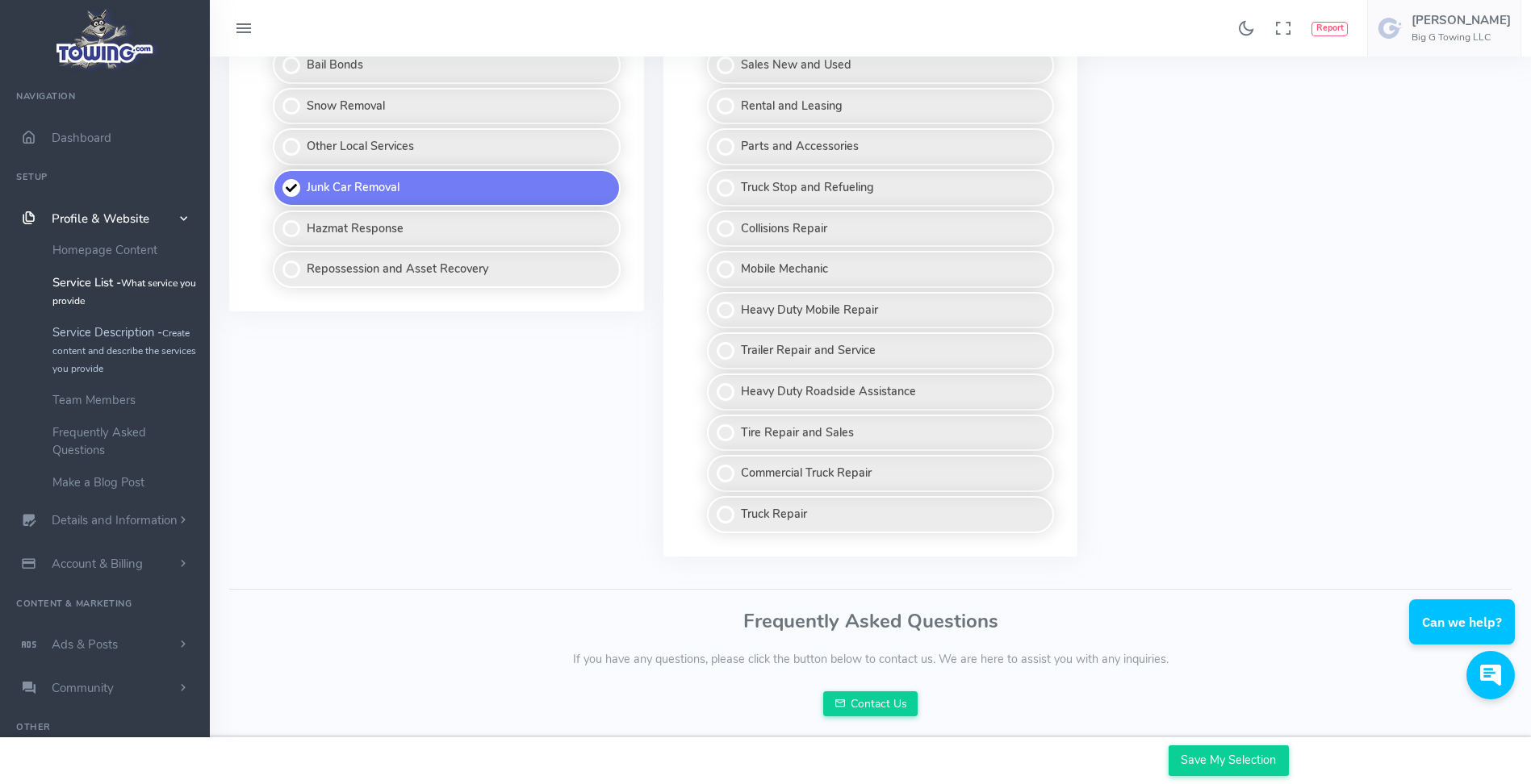
click at [111, 358] on small "Create content and describe the services you provide" at bounding box center [124, 351] width 144 height 48
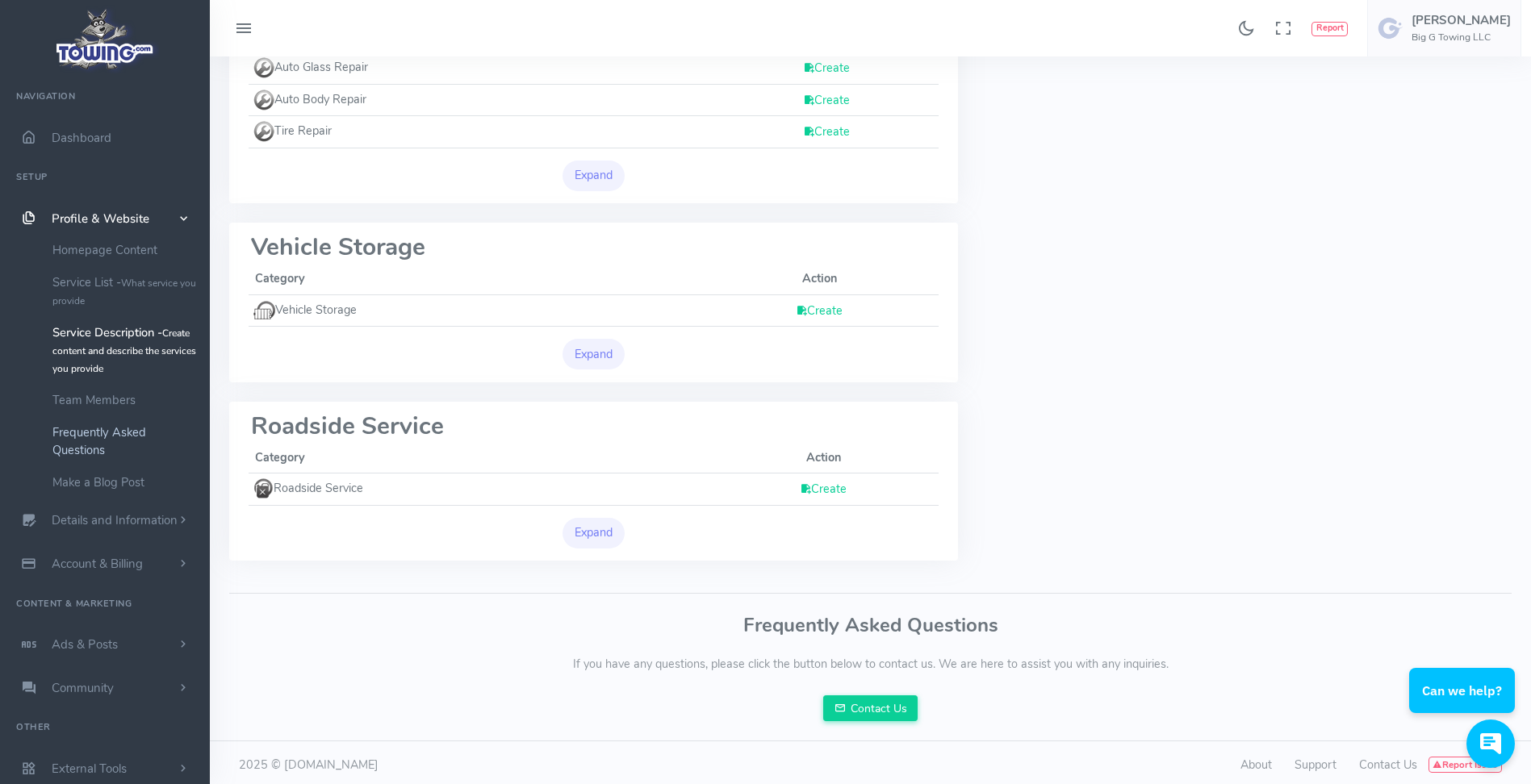
scroll to position [603, 0]
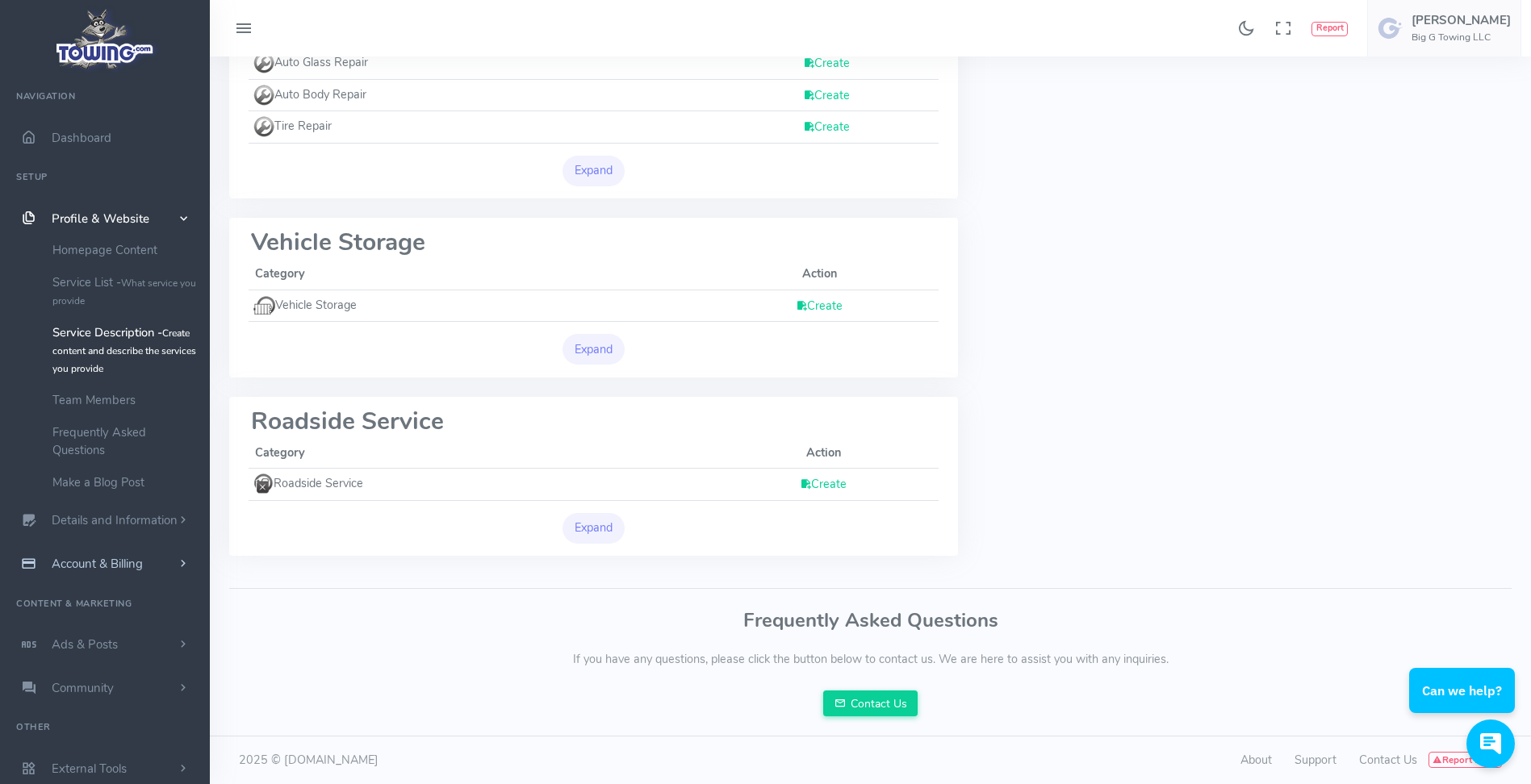
click at [96, 571] on span "Account & Billing" at bounding box center [97, 564] width 91 height 16
click at [83, 553] on span "Ads & Posts" at bounding box center [84, 559] width 66 height 16
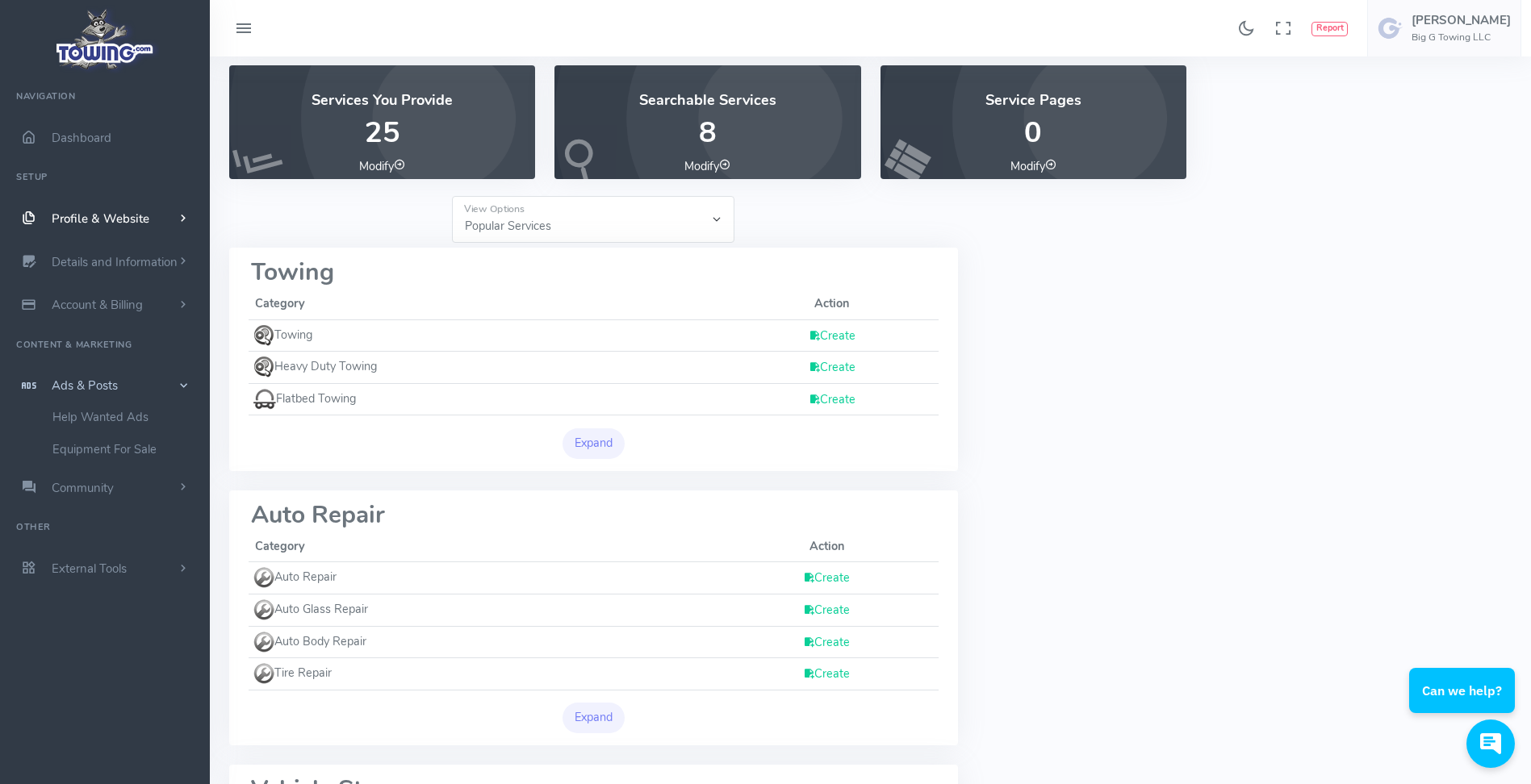
scroll to position [0, 0]
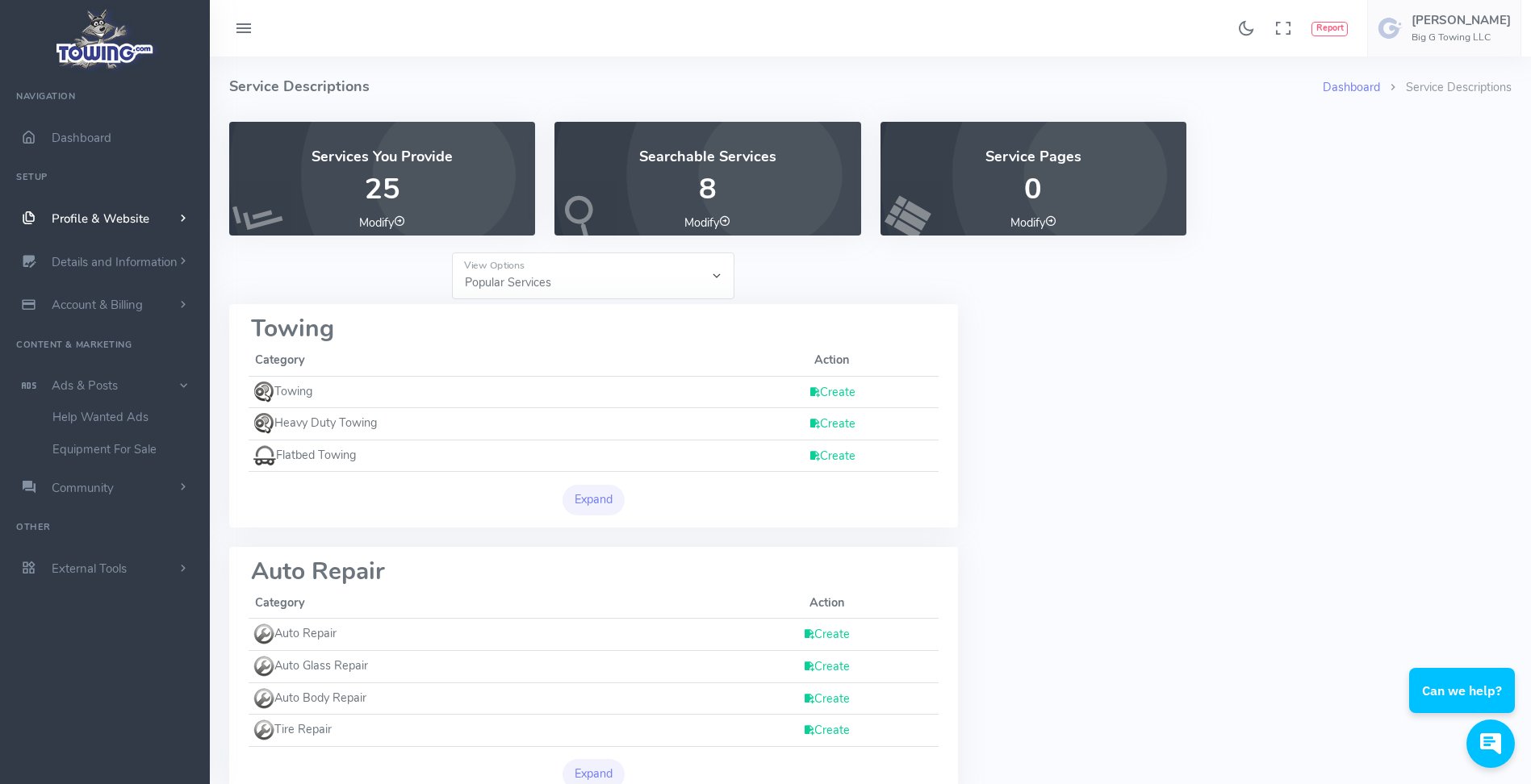
click at [248, 21] on icon at bounding box center [244, 29] width 19 height 26
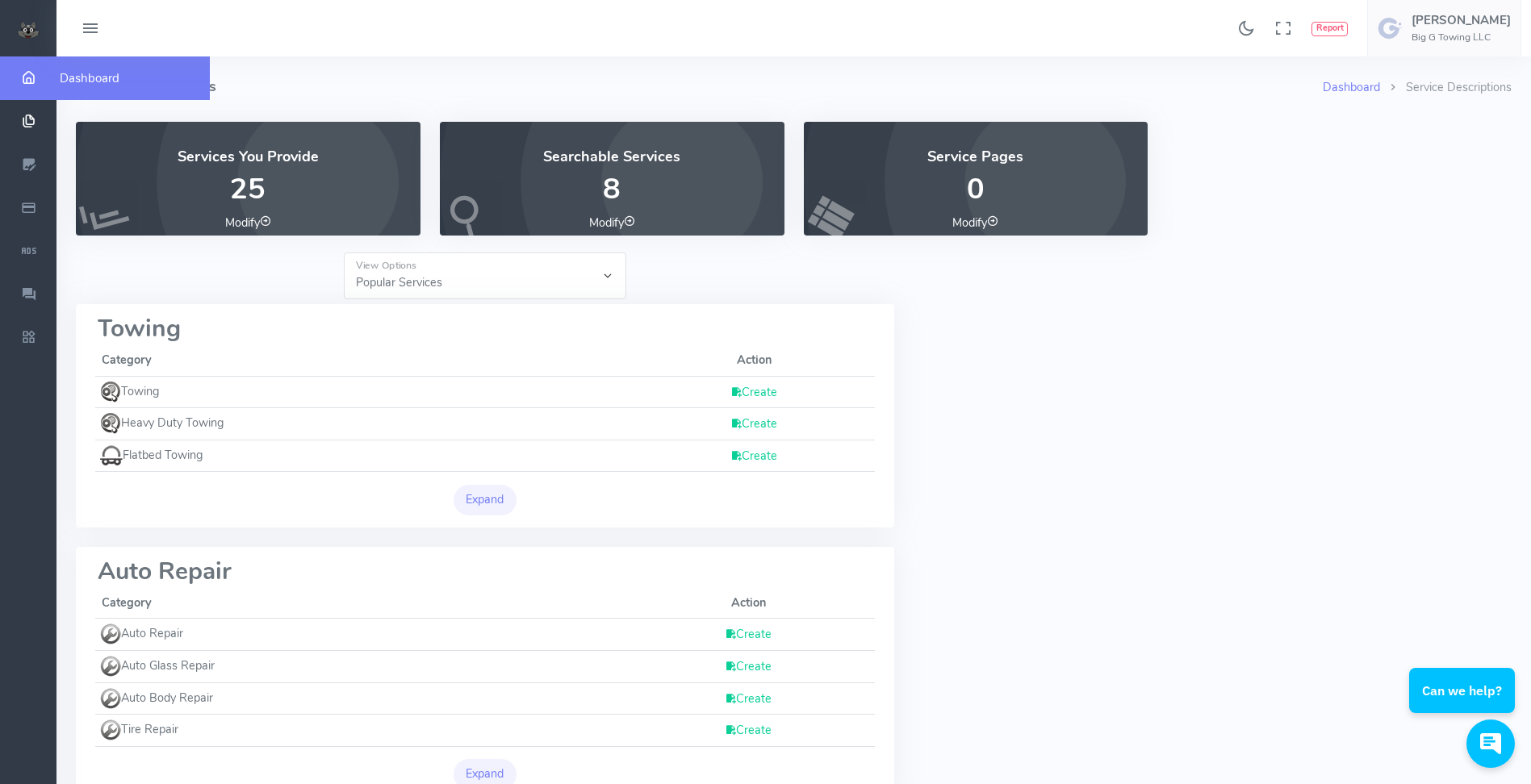
click at [22, 83] on icon "scrollable content" at bounding box center [28, 78] width 41 height 16
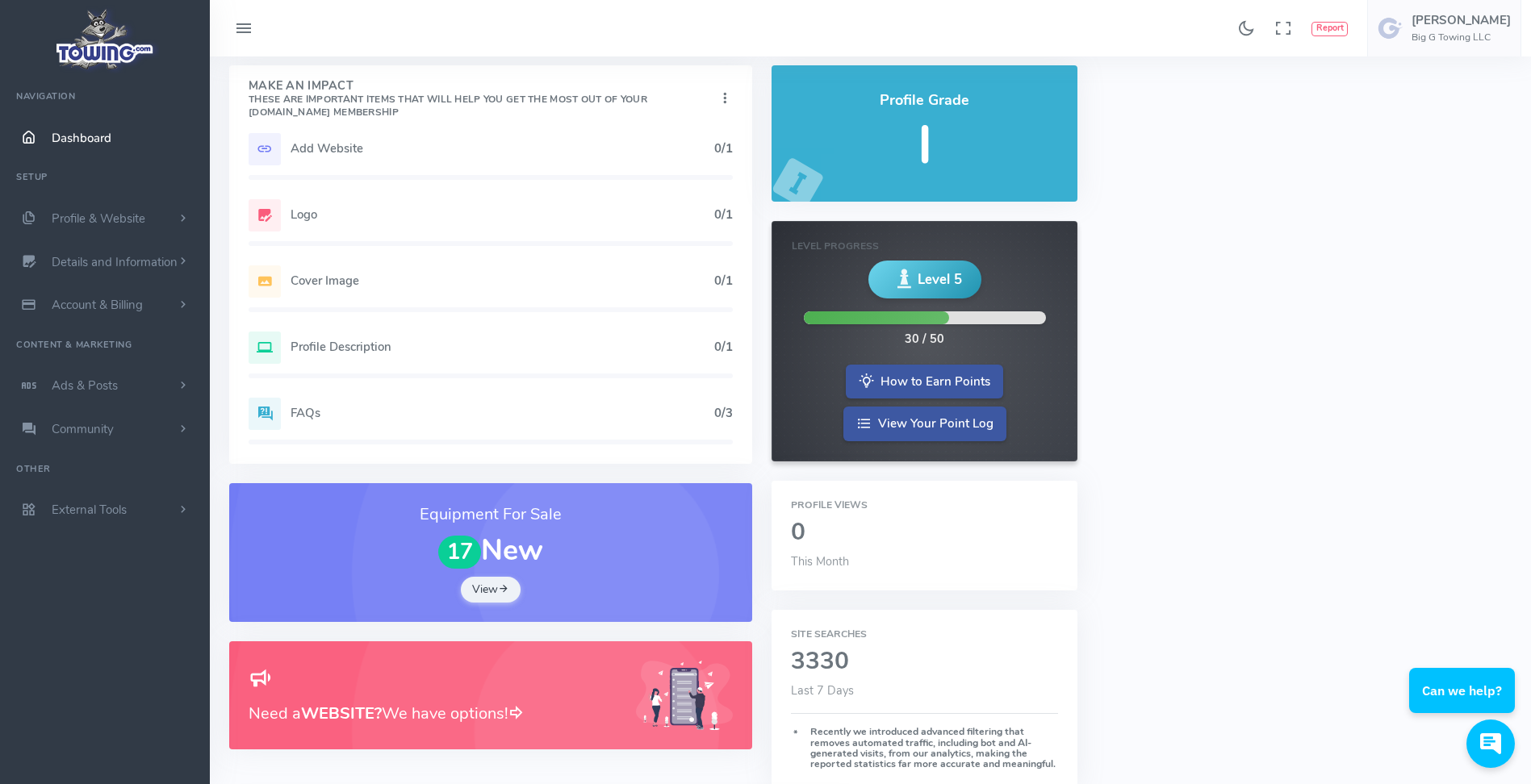
scroll to position [323, 0]
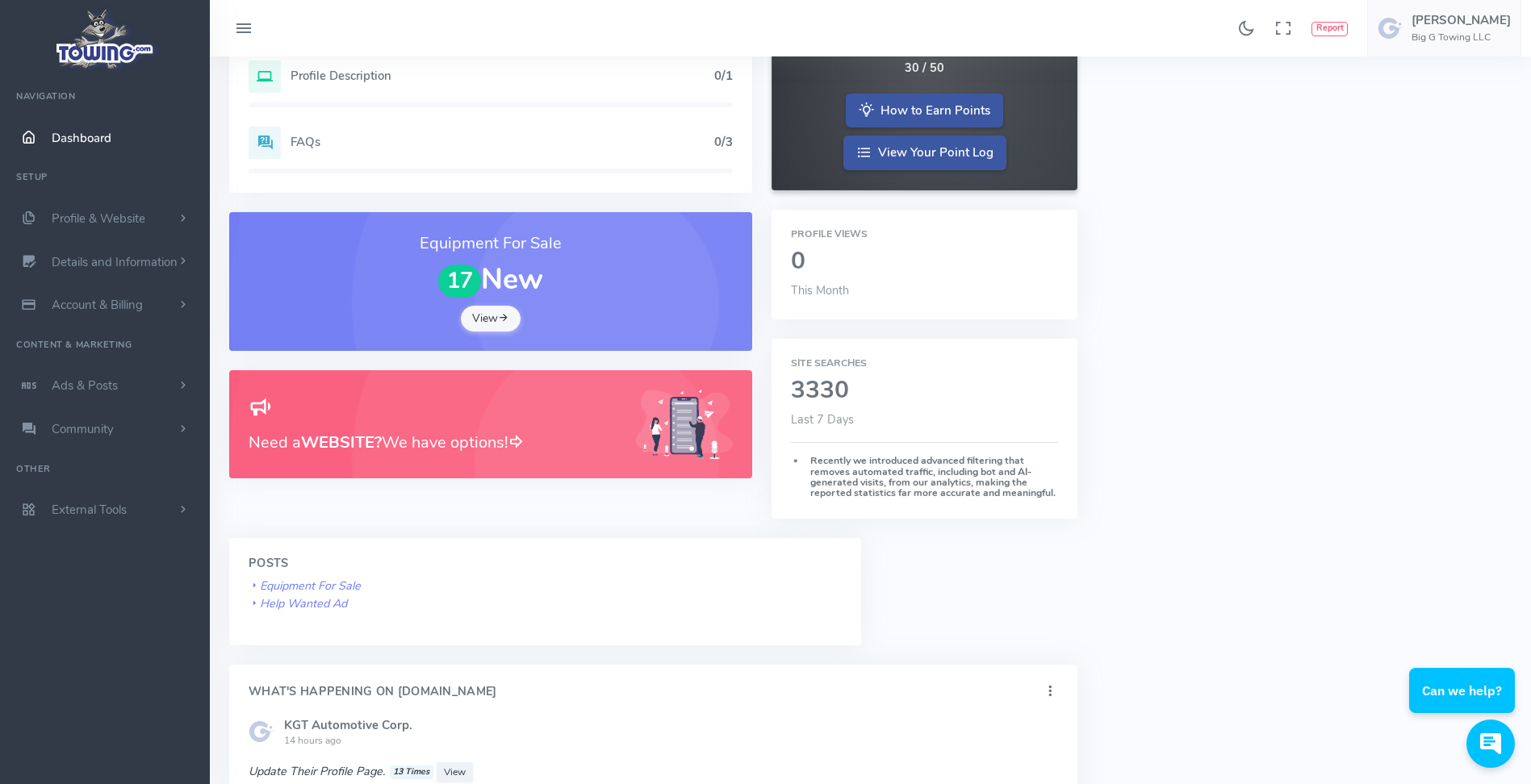
click at [499, 328] on link "View" at bounding box center [491, 318] width 60 height 26
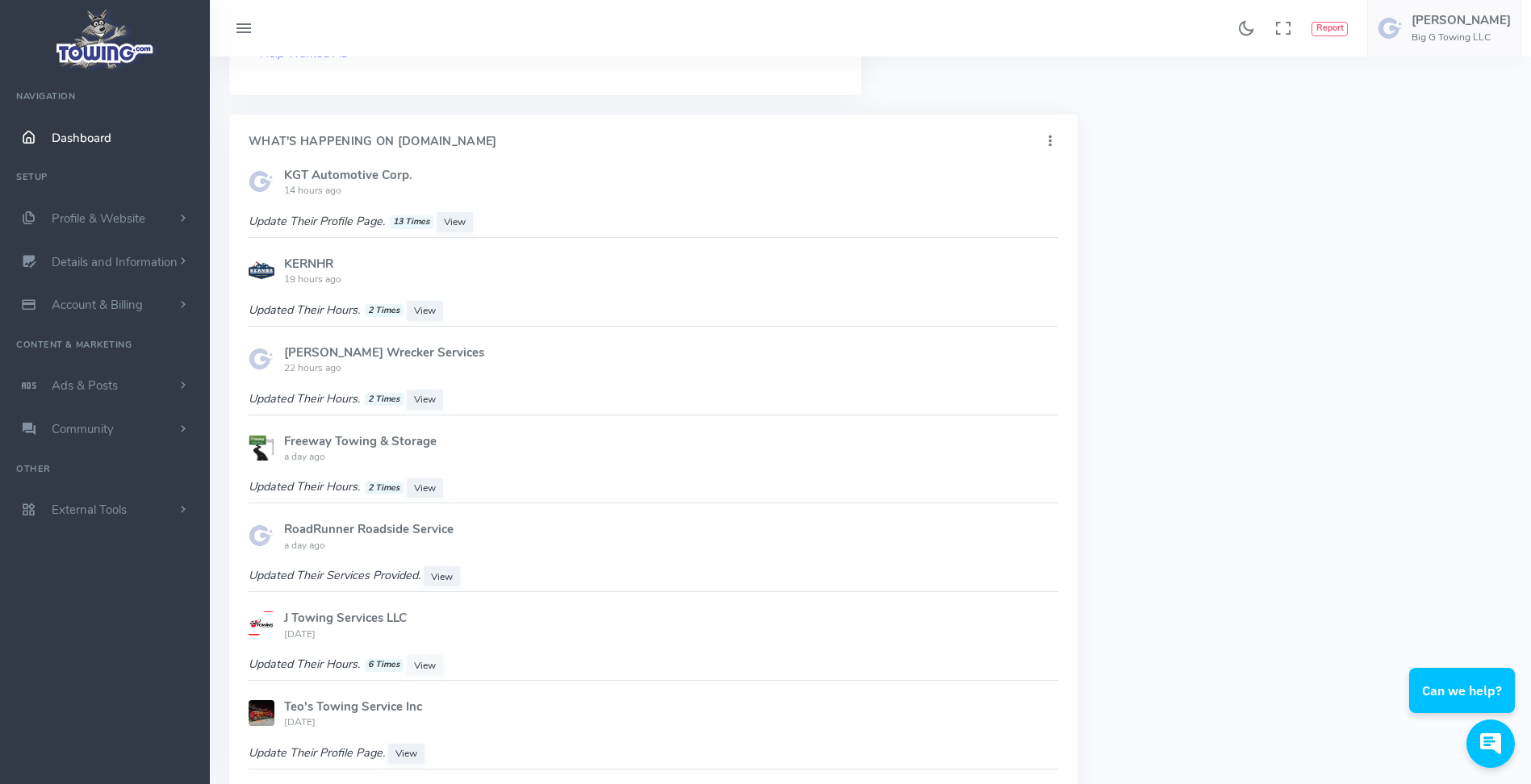
scroll to position [887, 0]
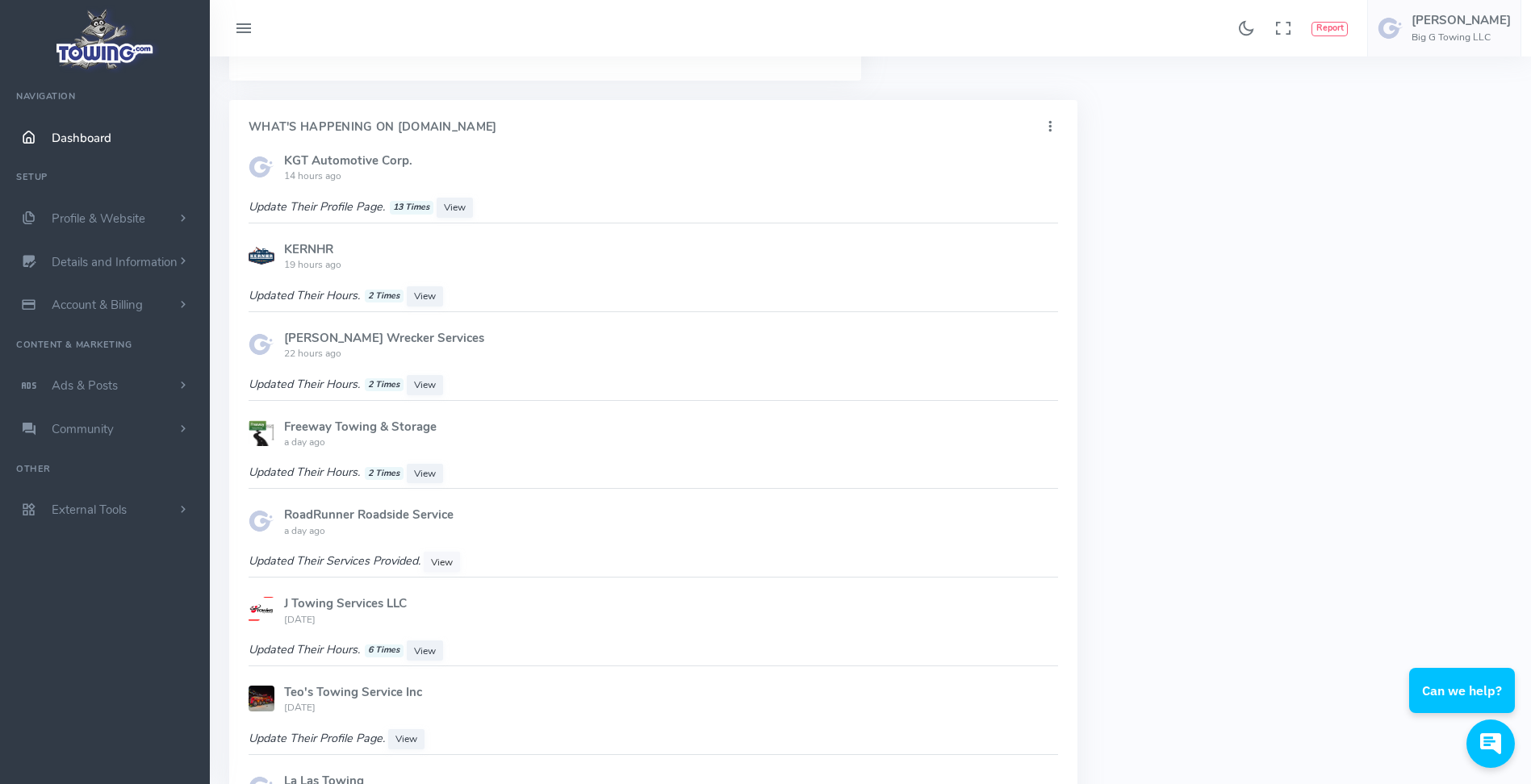
click at [453, 563] on span "View" at bounding box center [442, 562] width 22 height 13
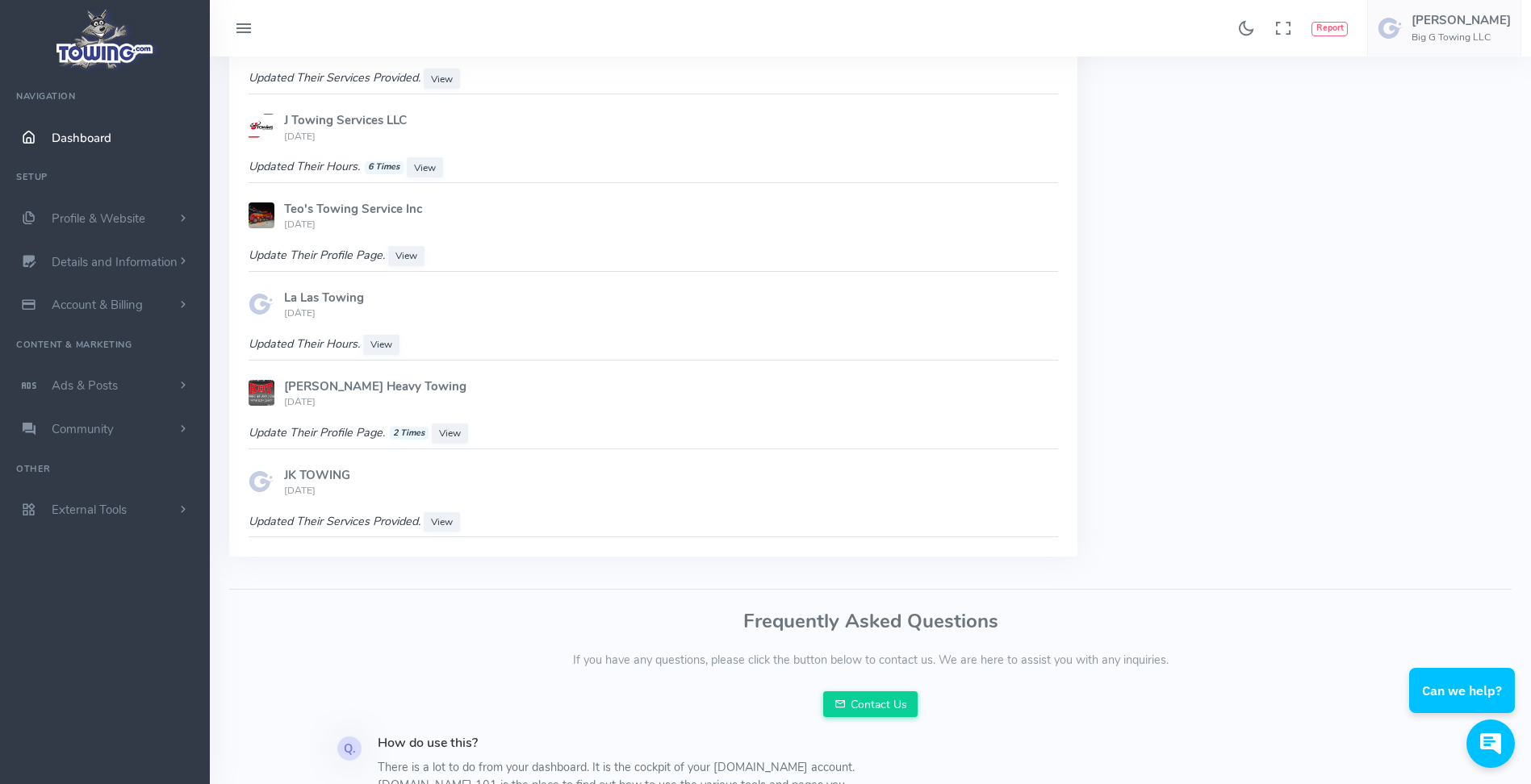
scroll to position [1372, 0]
click at [451, 522] on span "View" at bounding box center [442, 520] width 22 height 13
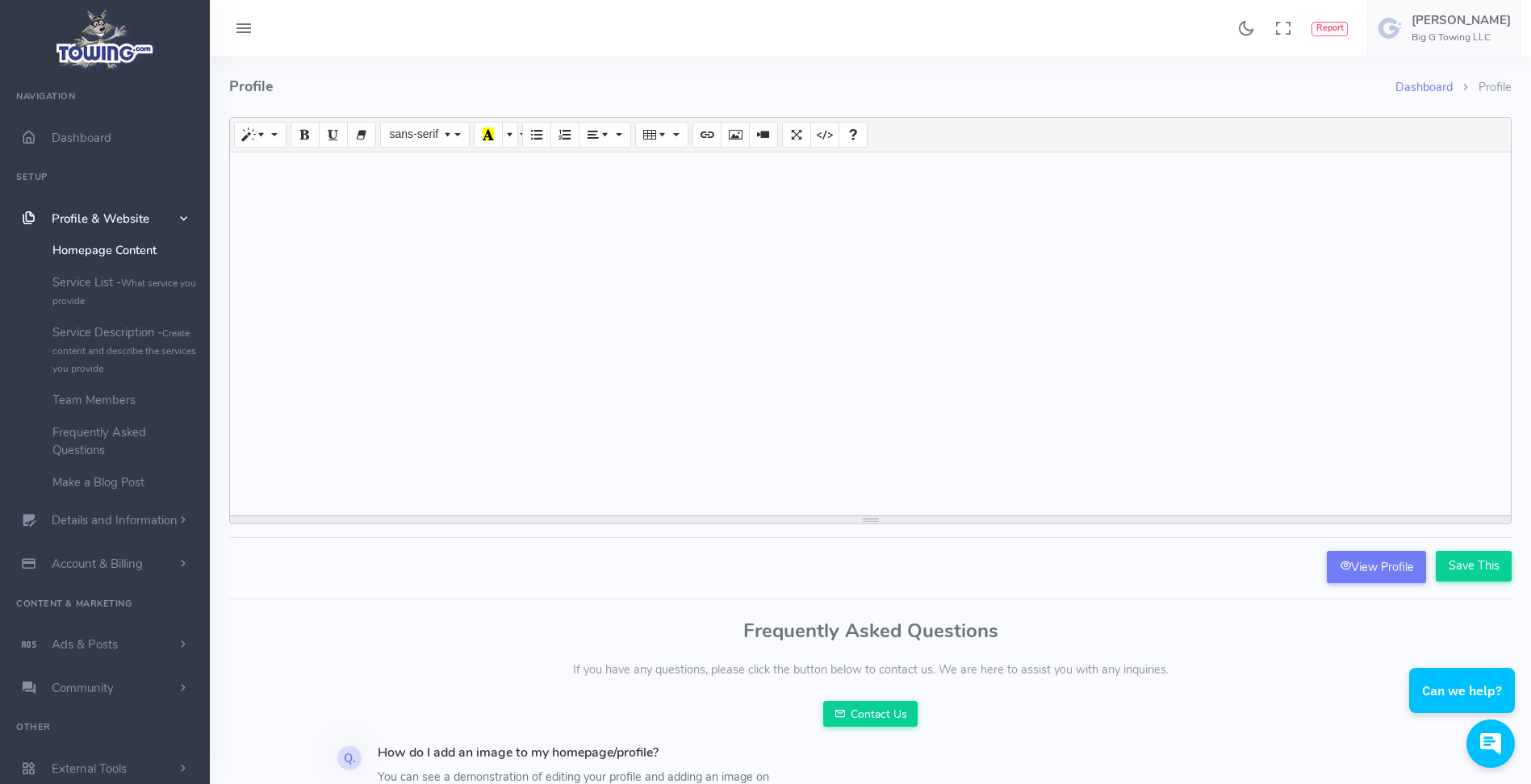
click at [244, 31] on icon at bounding box center [244, 29] width 19 height 26
